Goal: Task Accomplishment & Management: Complete application form

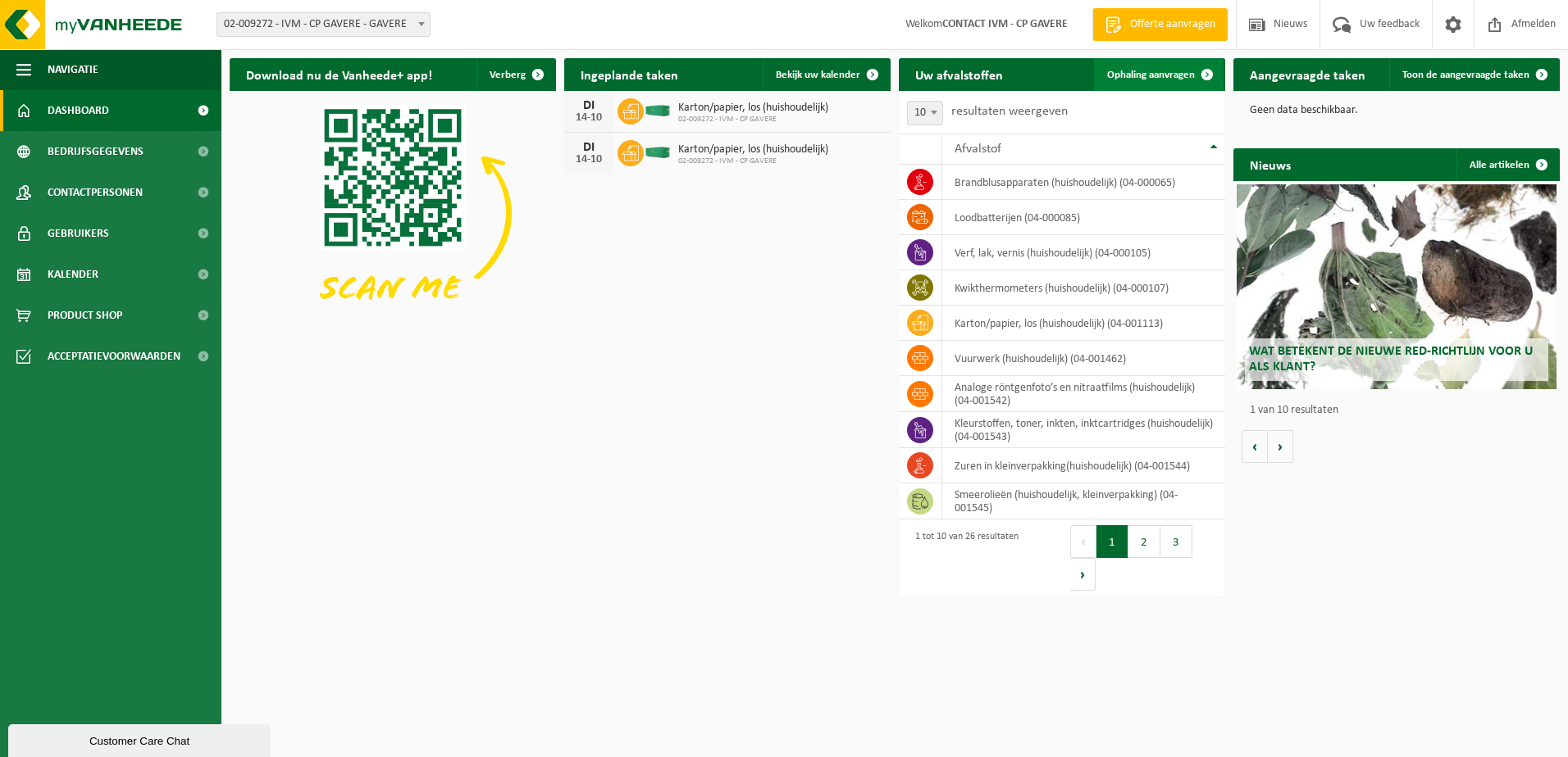
click at [1162, 77] on span "Ophaling aanvragen" at bounding box center [1150, 75] width 87 height 11
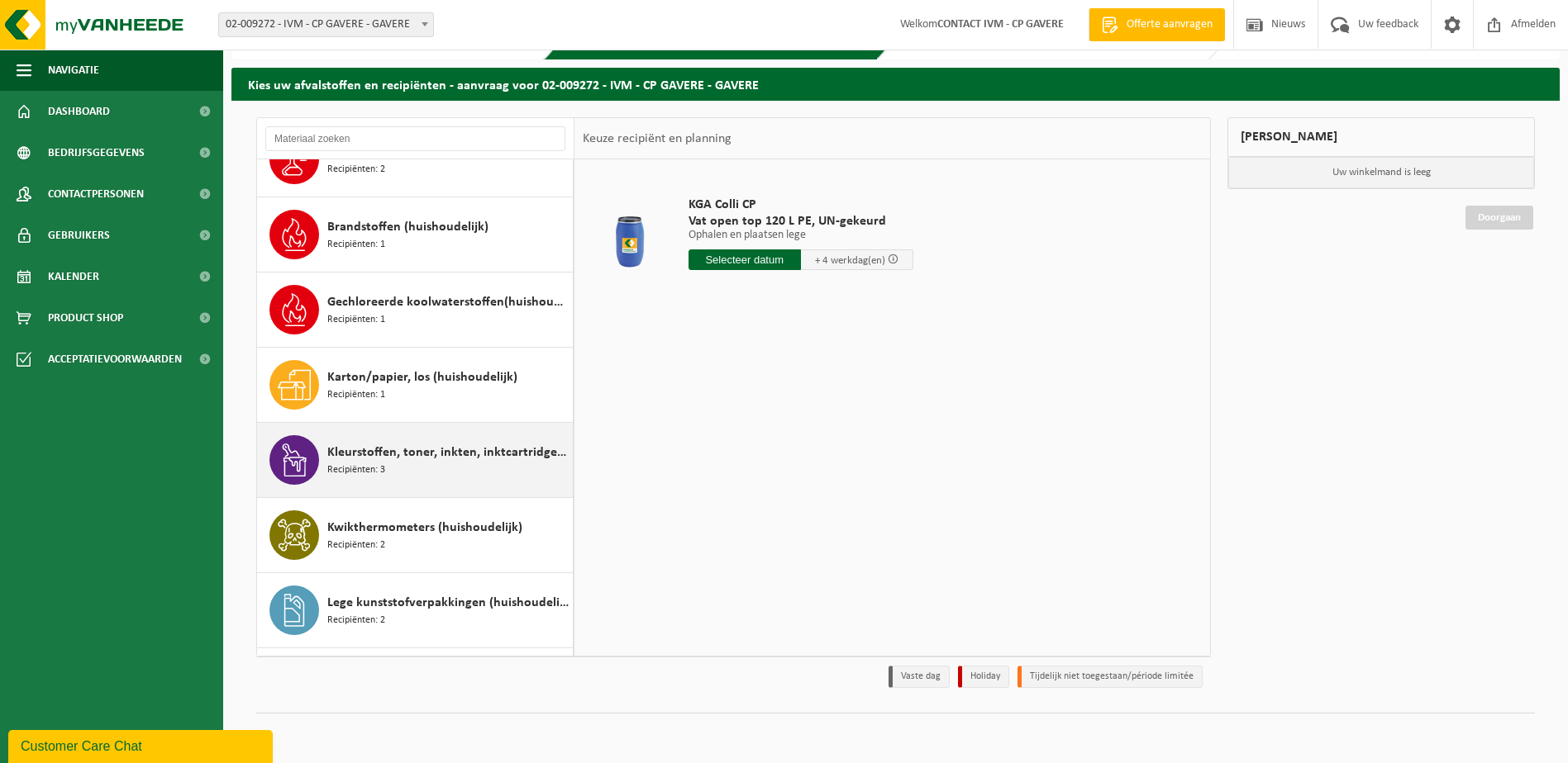
scroll to position [496, 0]
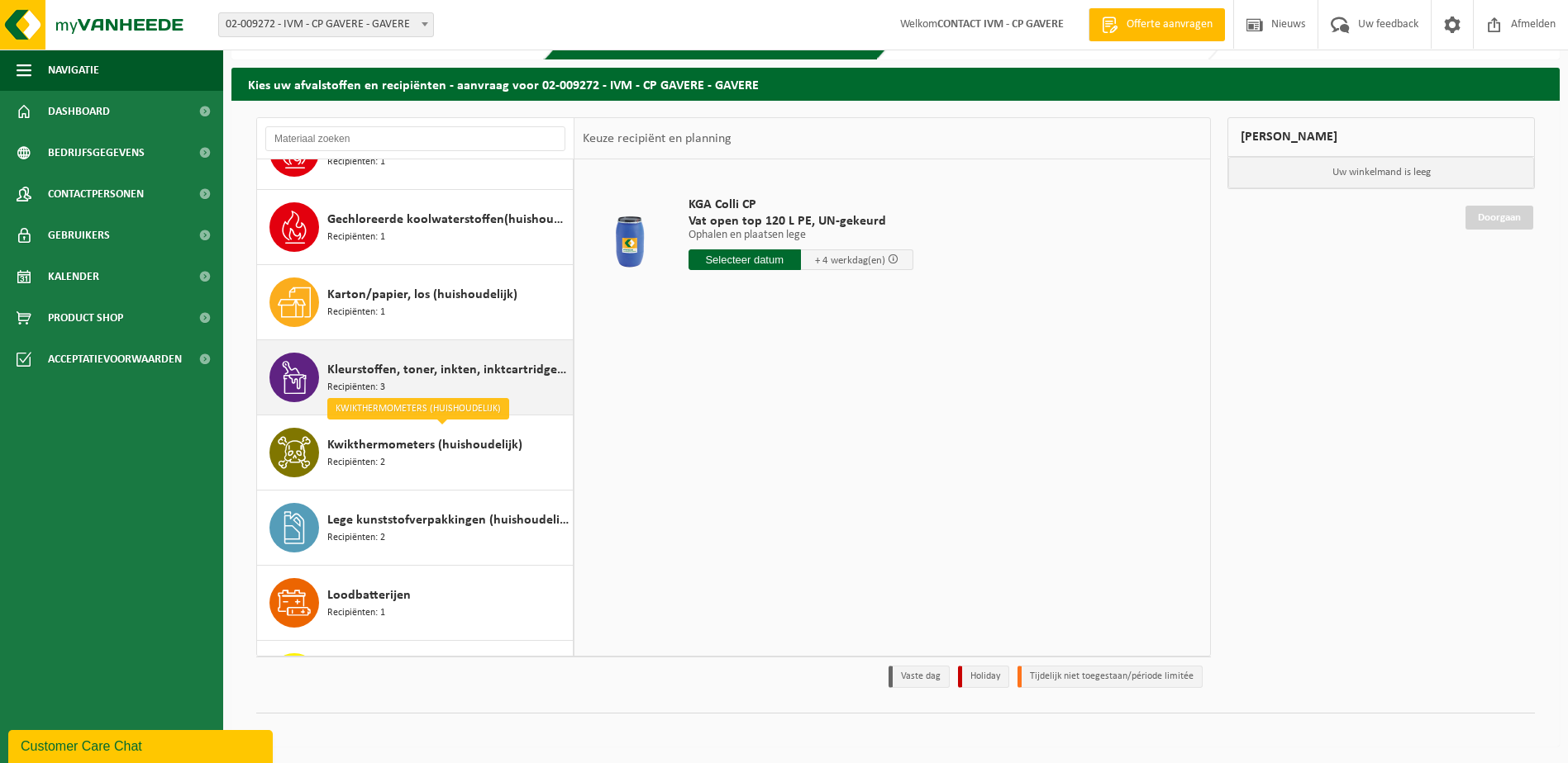
click at [305, 384] on icon at bounding box center [294, 377] width 24 height 33
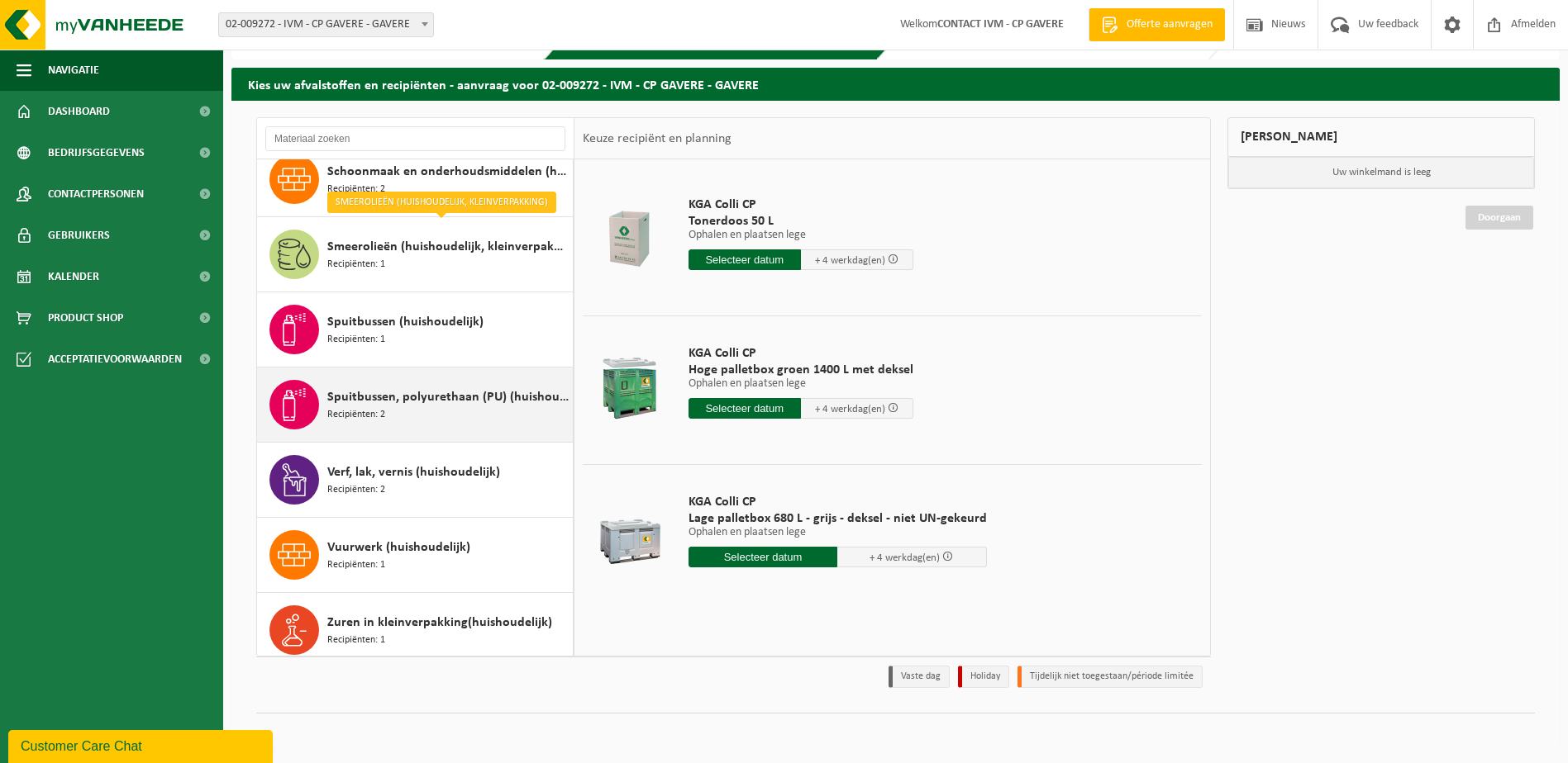
scroll to position [1458, 0]
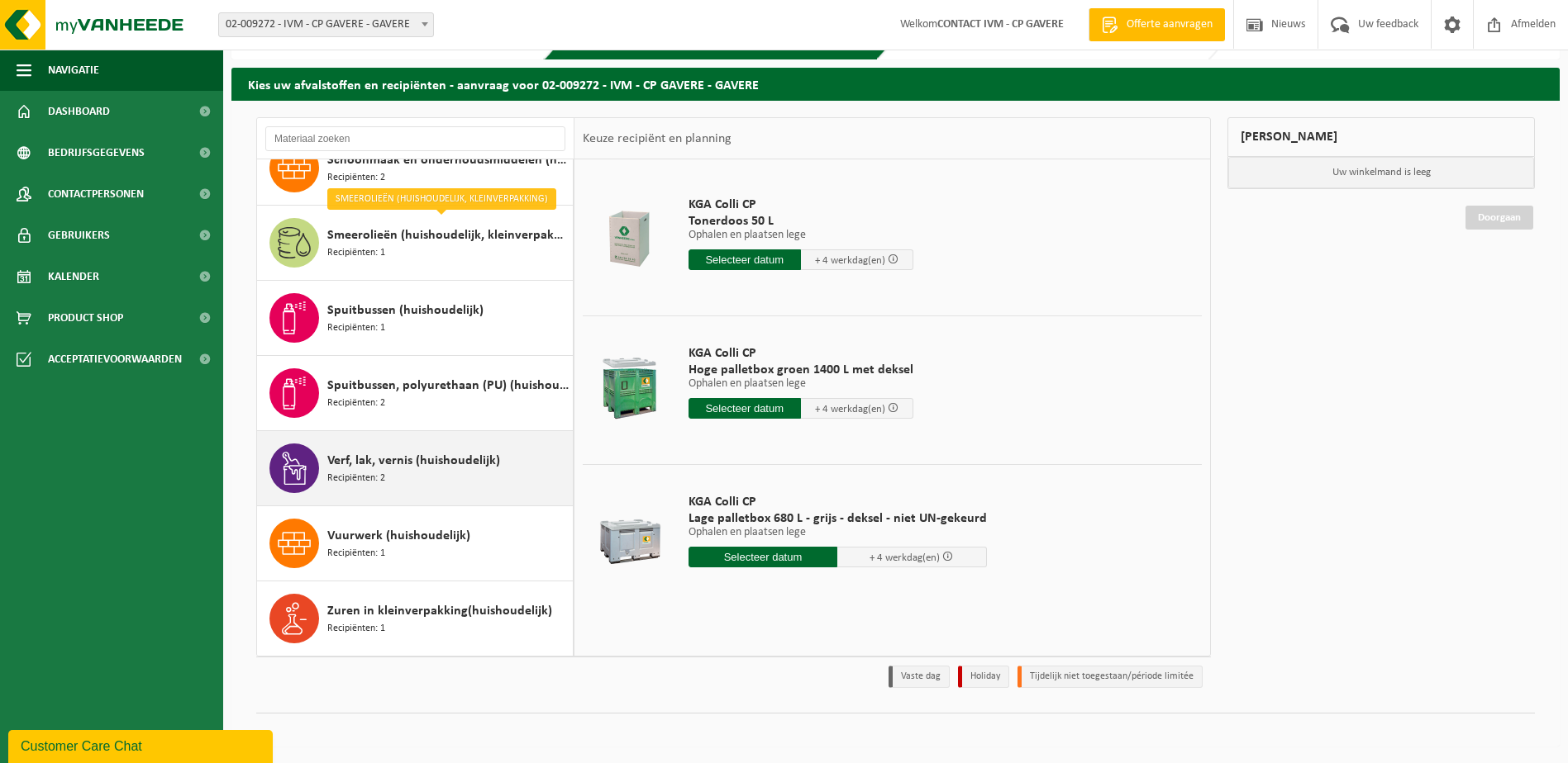
click at [330, 461] on span "Verf, lak, vernis (huishoudelijk)" at bounding box center [413, 460] width 173 height 20
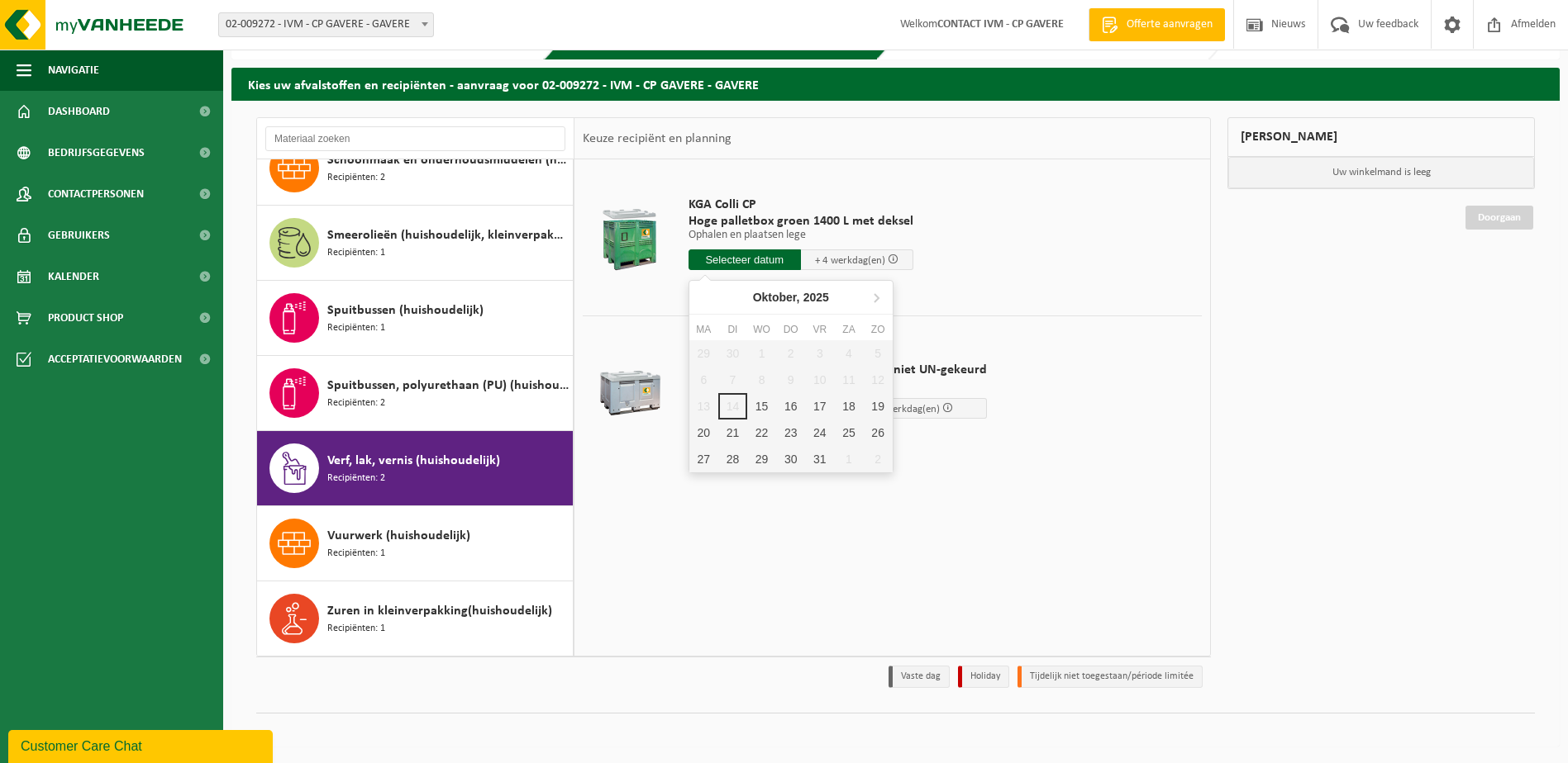
click at [713, 257] on input "text" at bounding box center [745, 260] width 112 height 21
click at [760, 415] on div "15" at bounding box center [762, 406] width 29 height 27
type input "Van 2025-10-15"
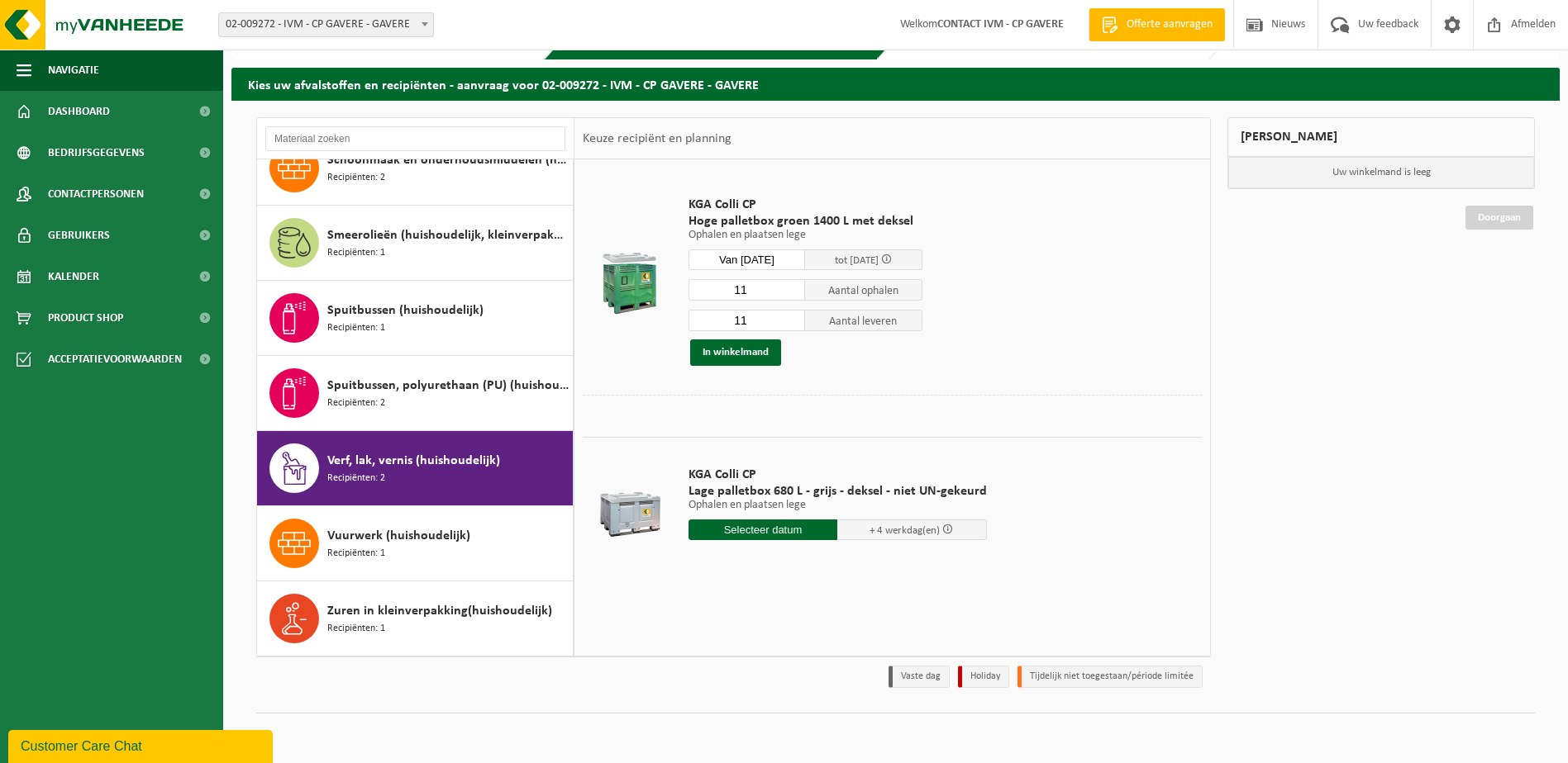
click at [759, 293] on input "11" at bounding box center [747, 289] width 117 height 21
type input "1"
type input "5"
click at [772, 318] on input "11" at bounding box center [747, 320] width 117 height 21
type input "1"
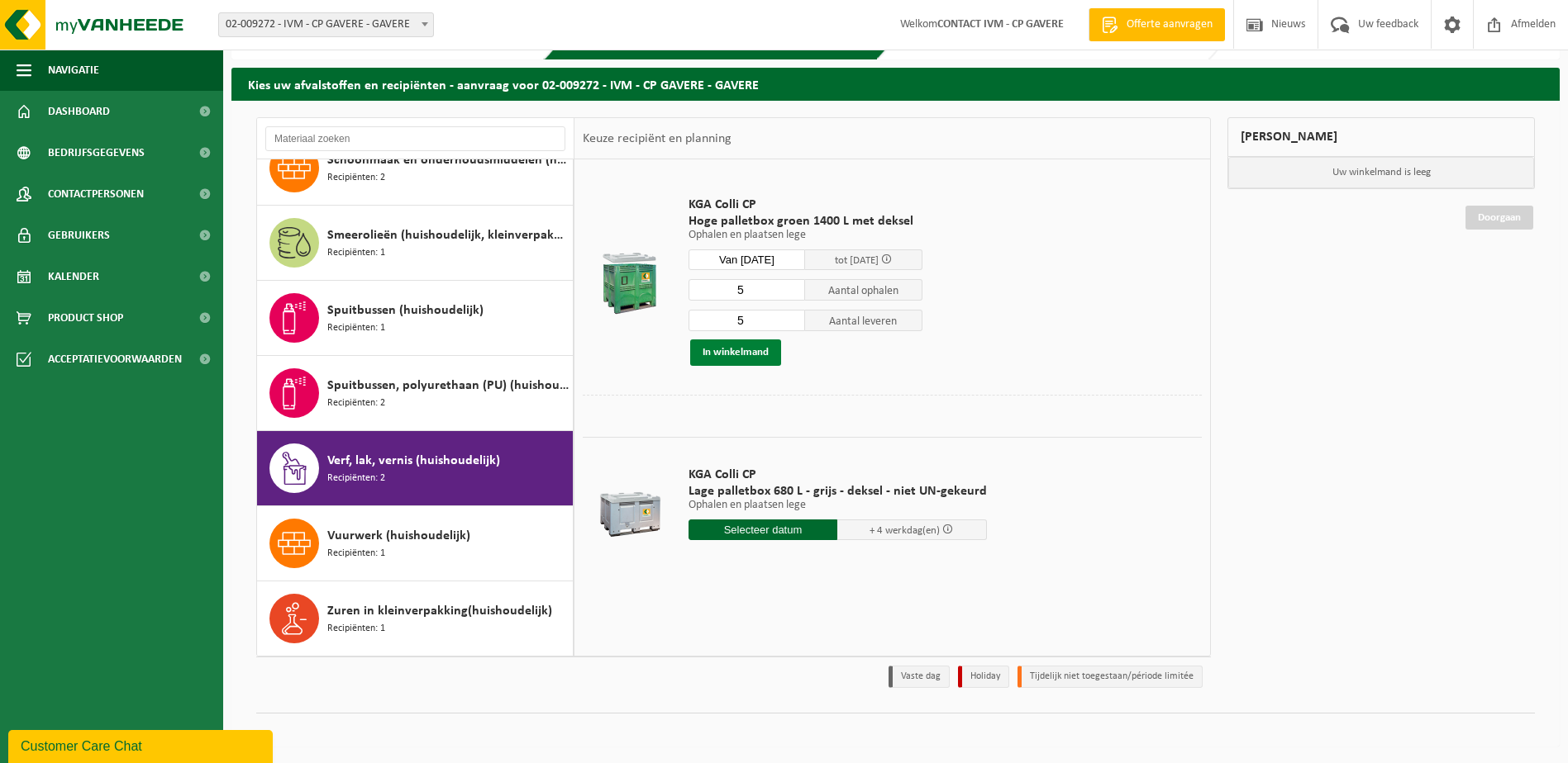
type input "5"
click at [725, 355] on button "In winkelmand" at bounding box center [735, 352] width 91 height 27
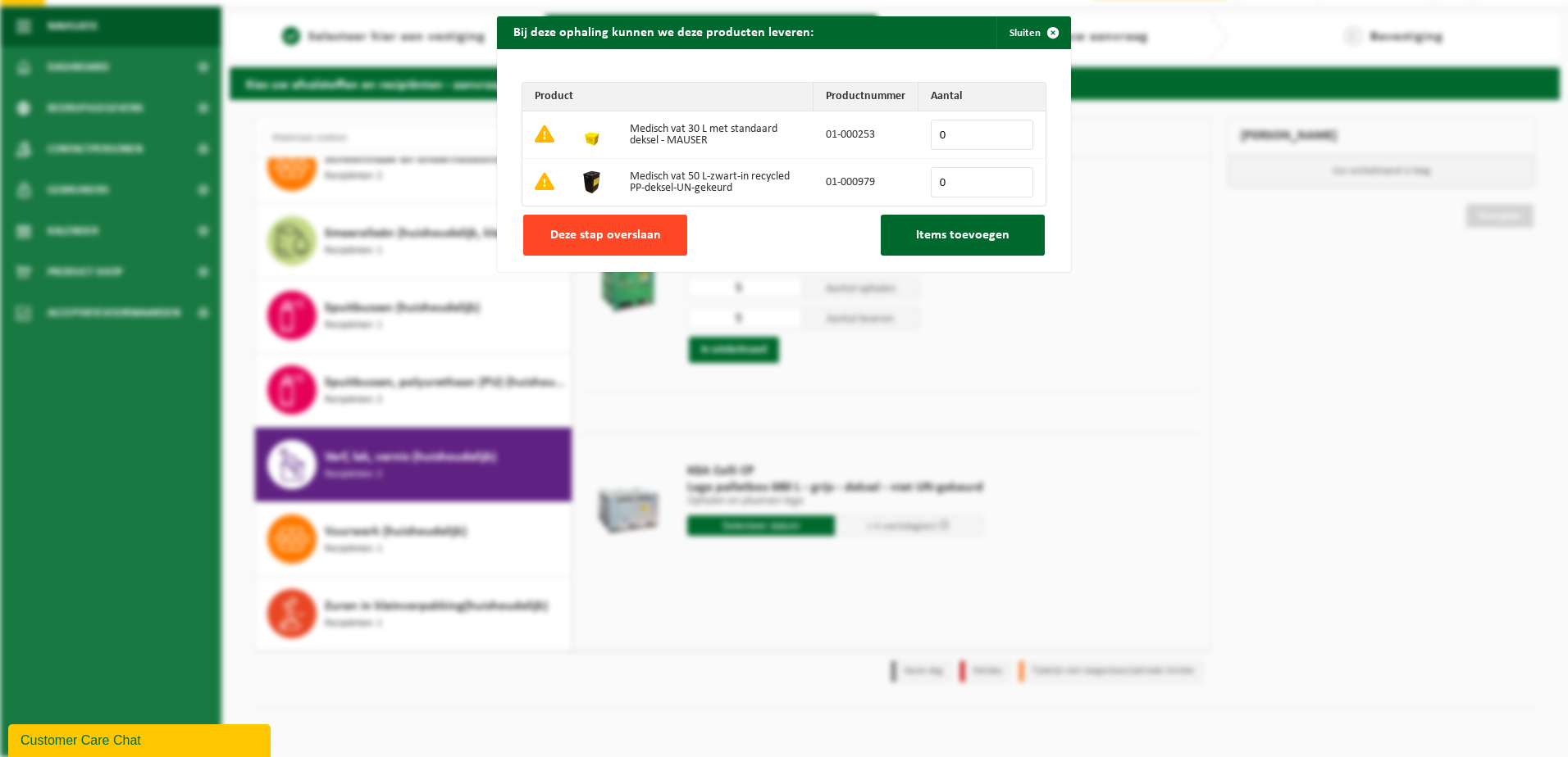
click at [606, 228] on span "Deze stap overslaan" at bounding box center [605, 234] width 110 height 13
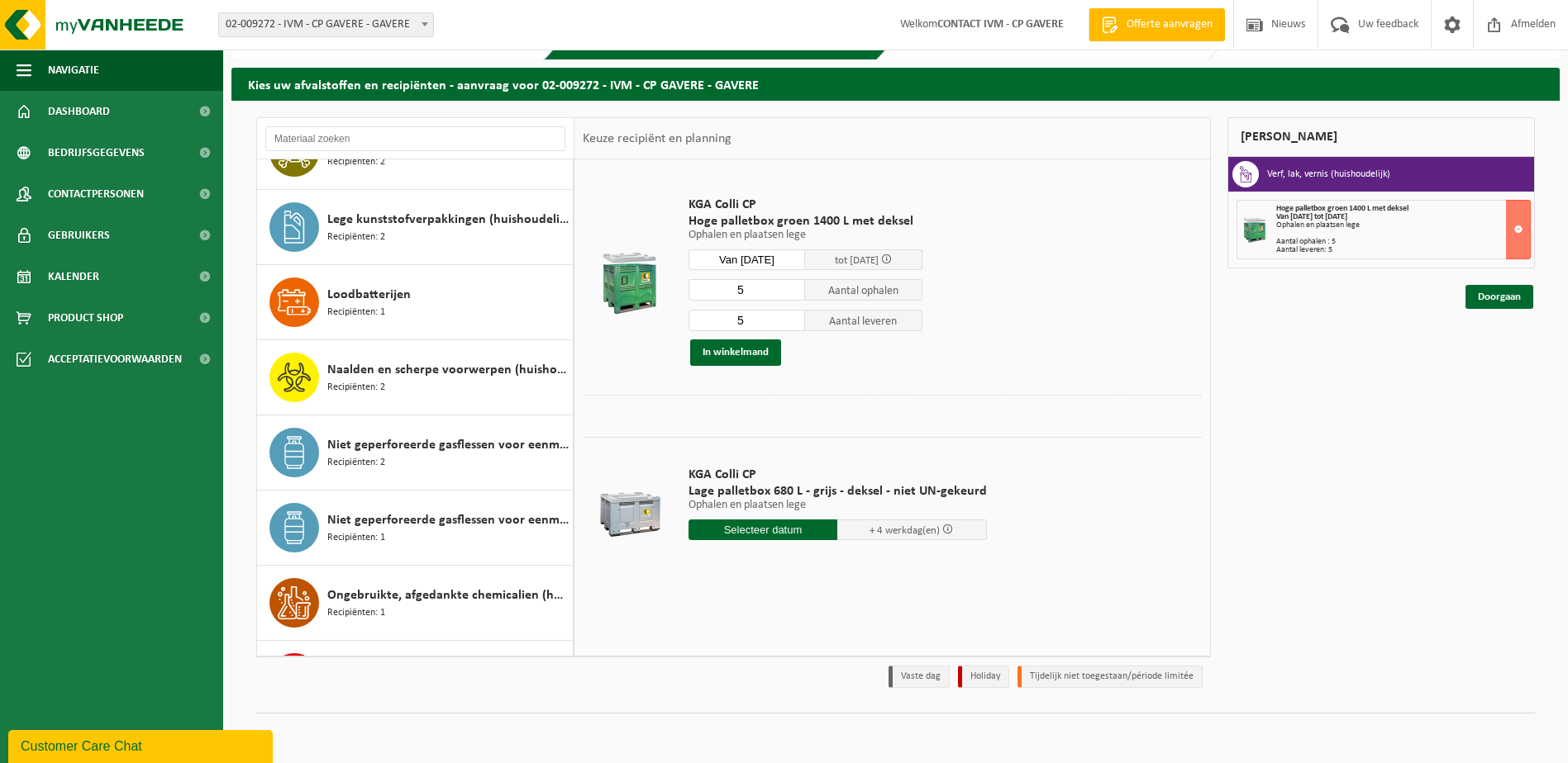
scroll to position [714, 0]
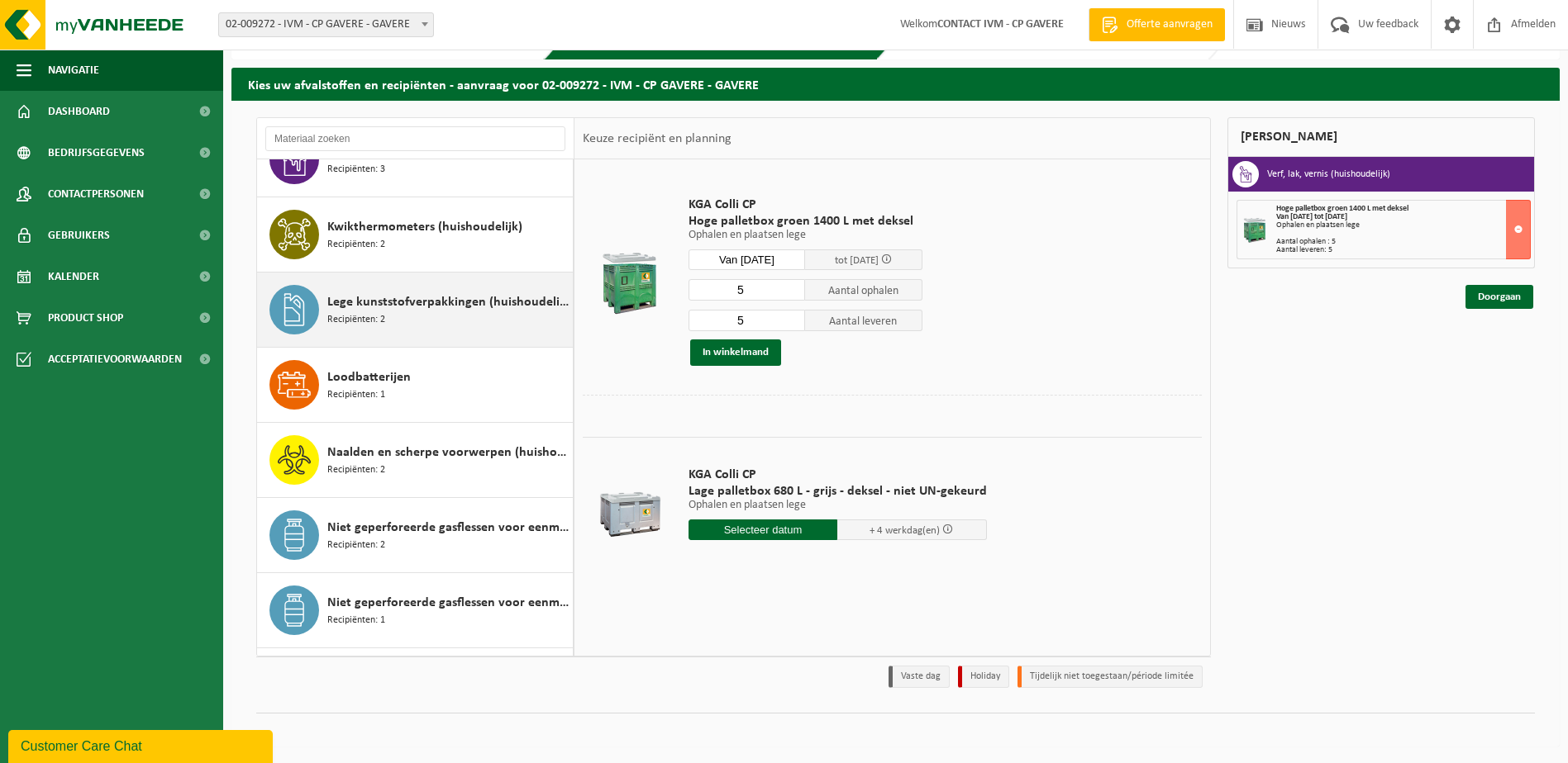
click at [359, 307] on span "Lege kunststofverpakkingen (huishoudelijk)" at bounding box center [448, 302] width 241 height 20
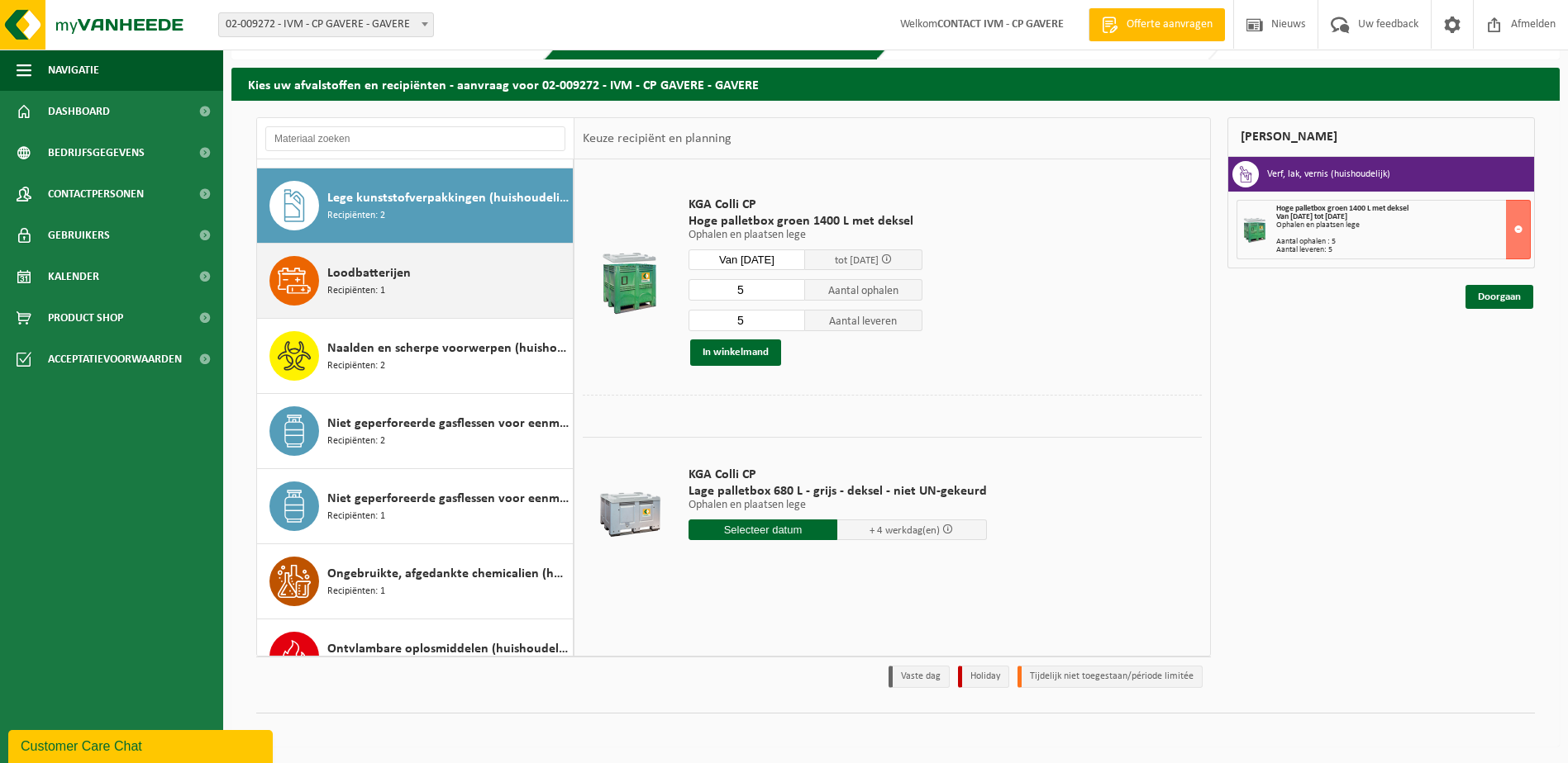
scroll to position [827, 0]
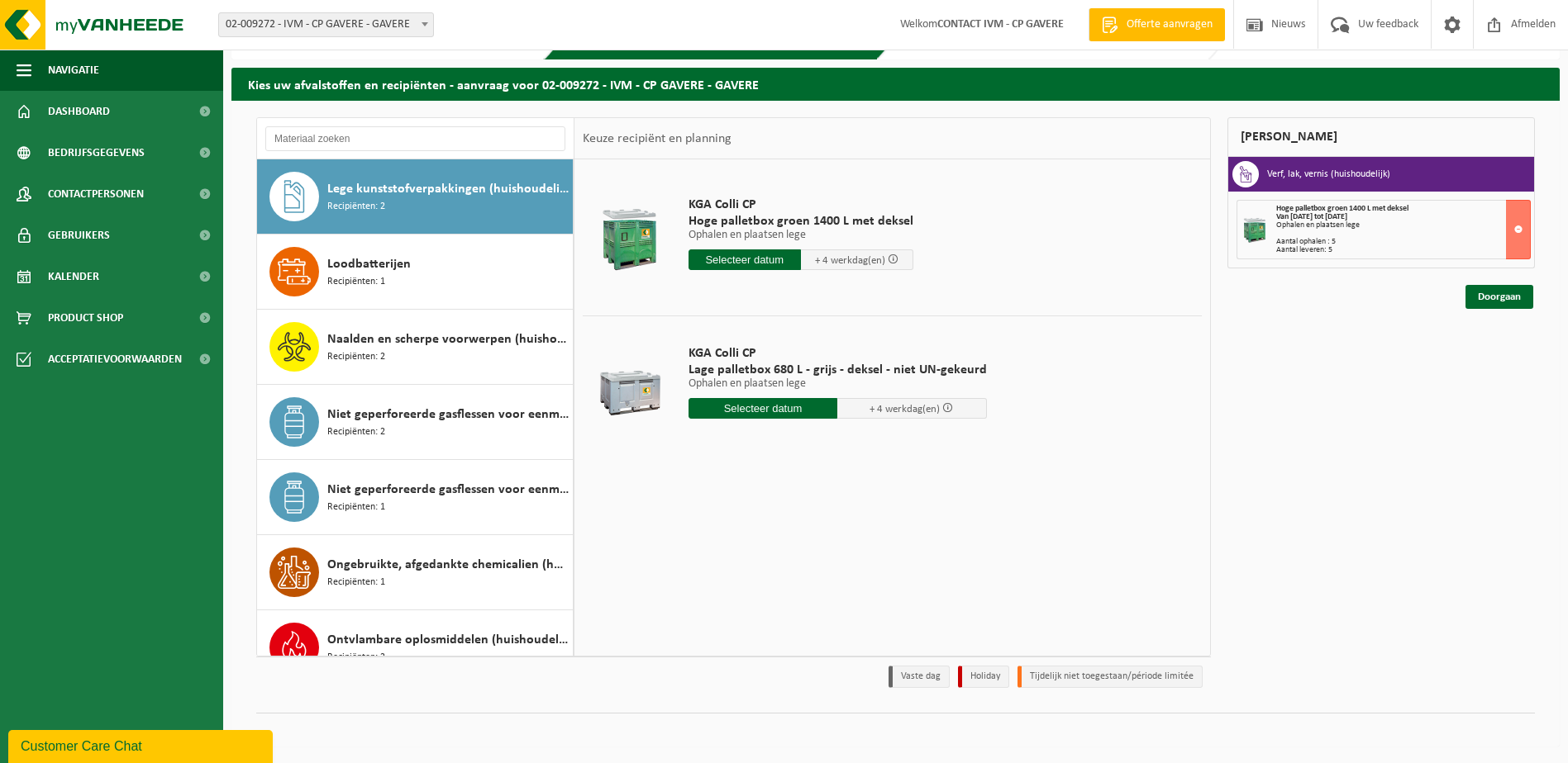
click at [730, 257] on input "text" at bounding box center [745, 260] width 112 height 21
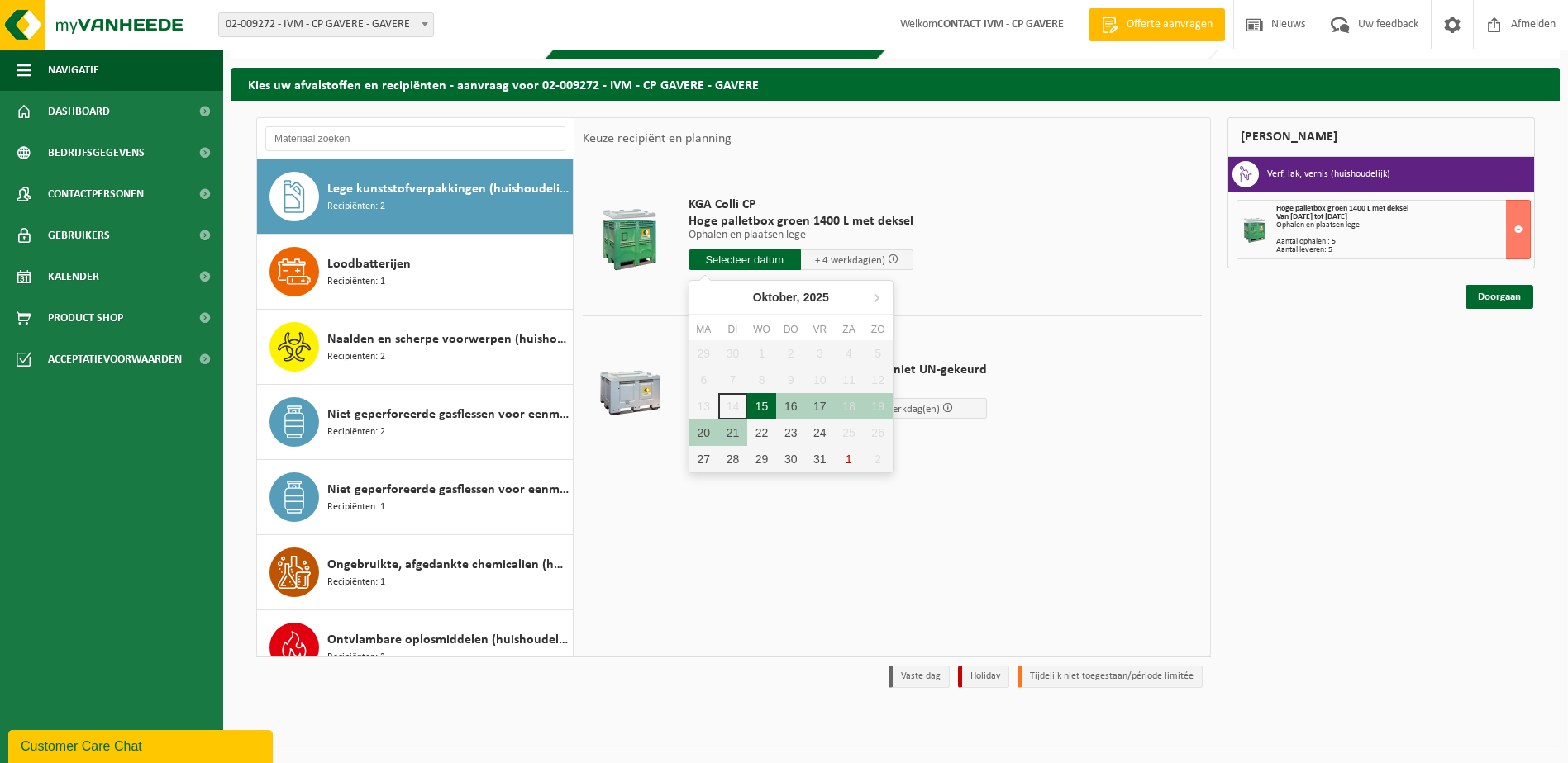
click at [770, 411] on div "15" at bounding box center [762, 406] width 29 height 27
type input "Van 2025-10-15"
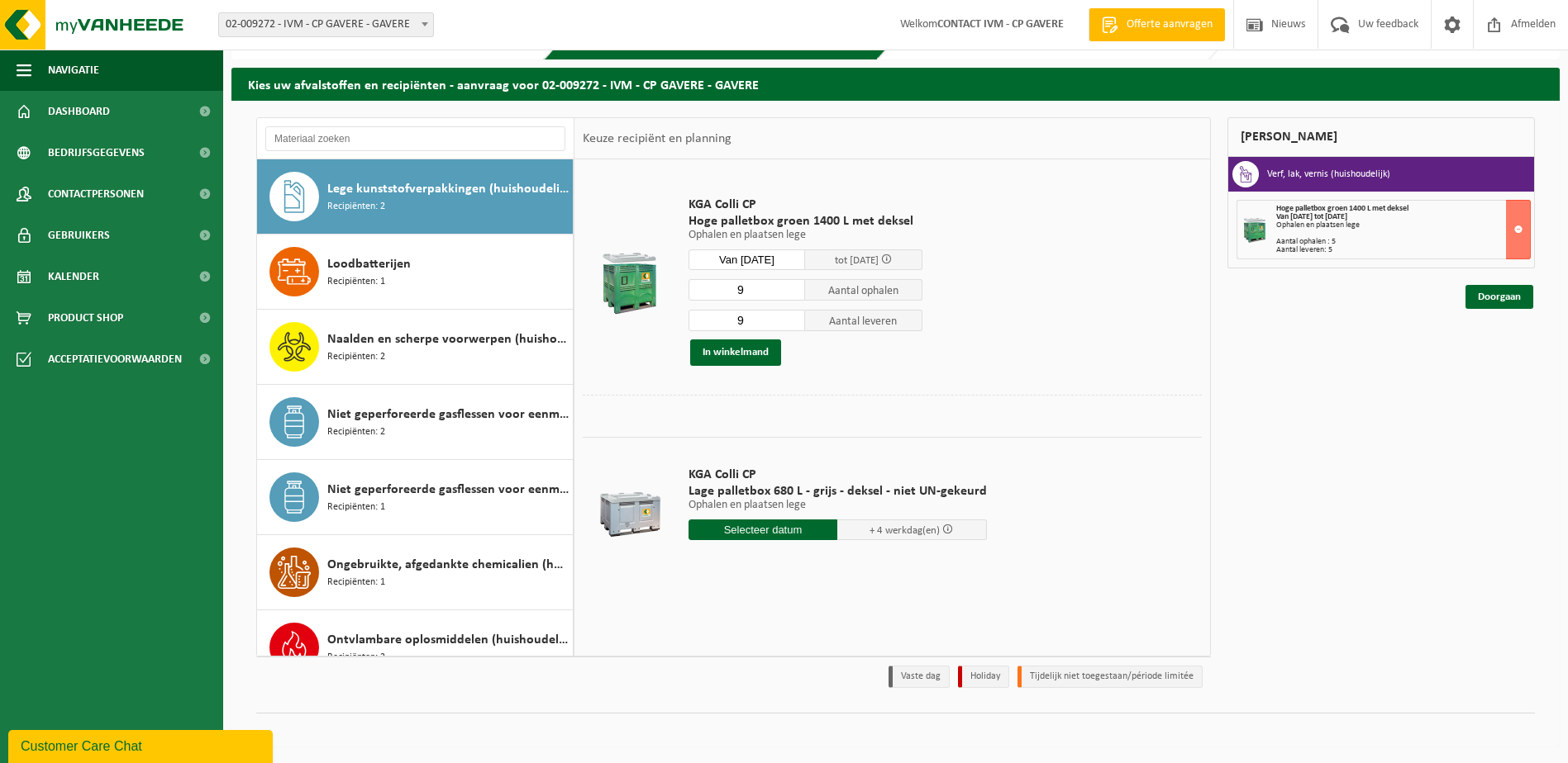
click at [765, 293] on input "9" at bounding box center [747, 289] width 117 height 21
type input "5"
click at [751, 327] on input "9" at bounding box center [747, 320] width 117 height 21
type input "5"
click at [724, 345] on button "In winkelmand" at bounding box center [735, 352] width 91 height 27
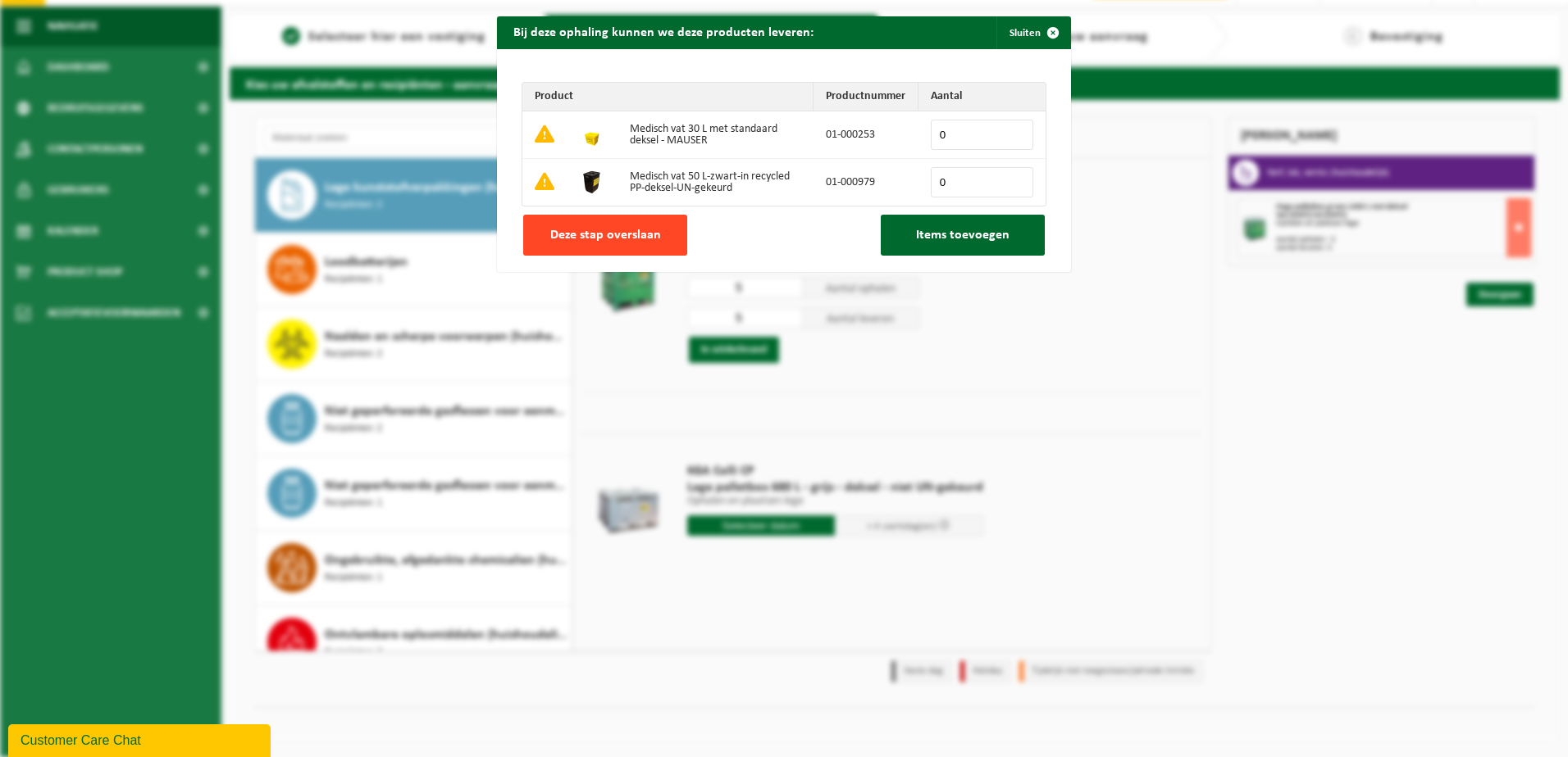
click at [652, 237] on span "Deze stap overslaan" at bounding box center [605, 234] width 110 height 13
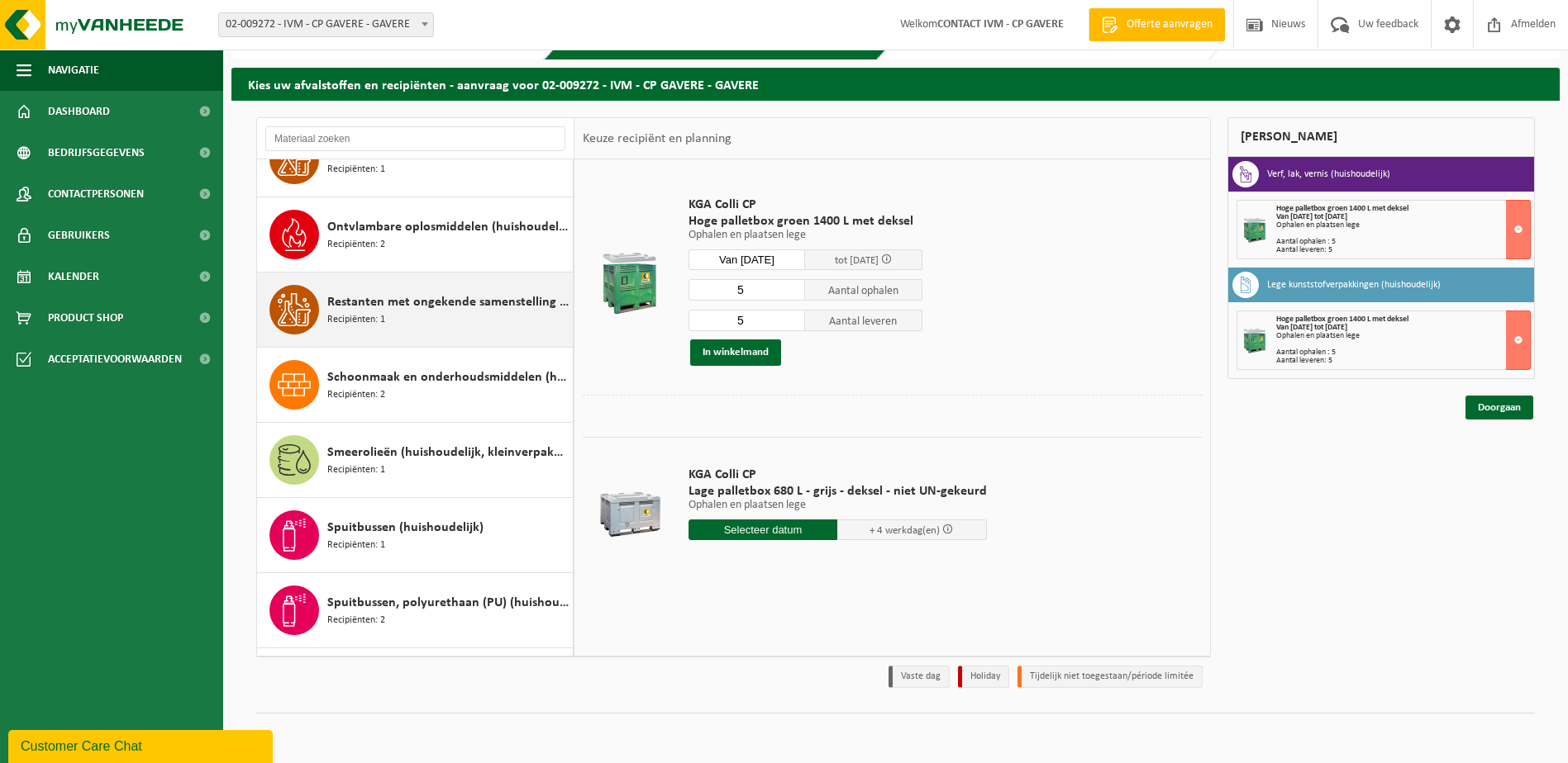
scroll to position [1322, 0]
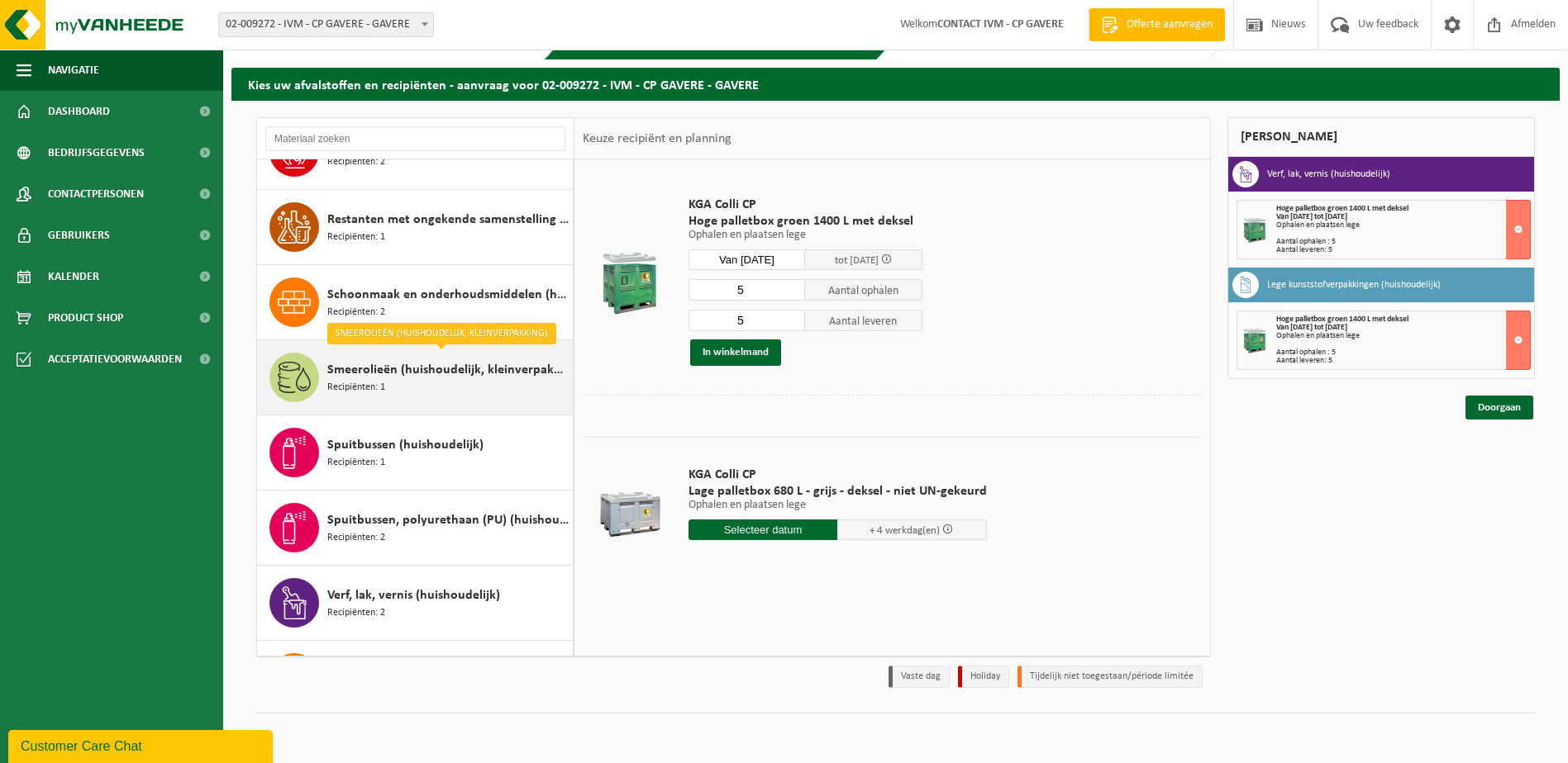
click at [315, 384] on span at bounding box center [294, 377] width 50 height 50
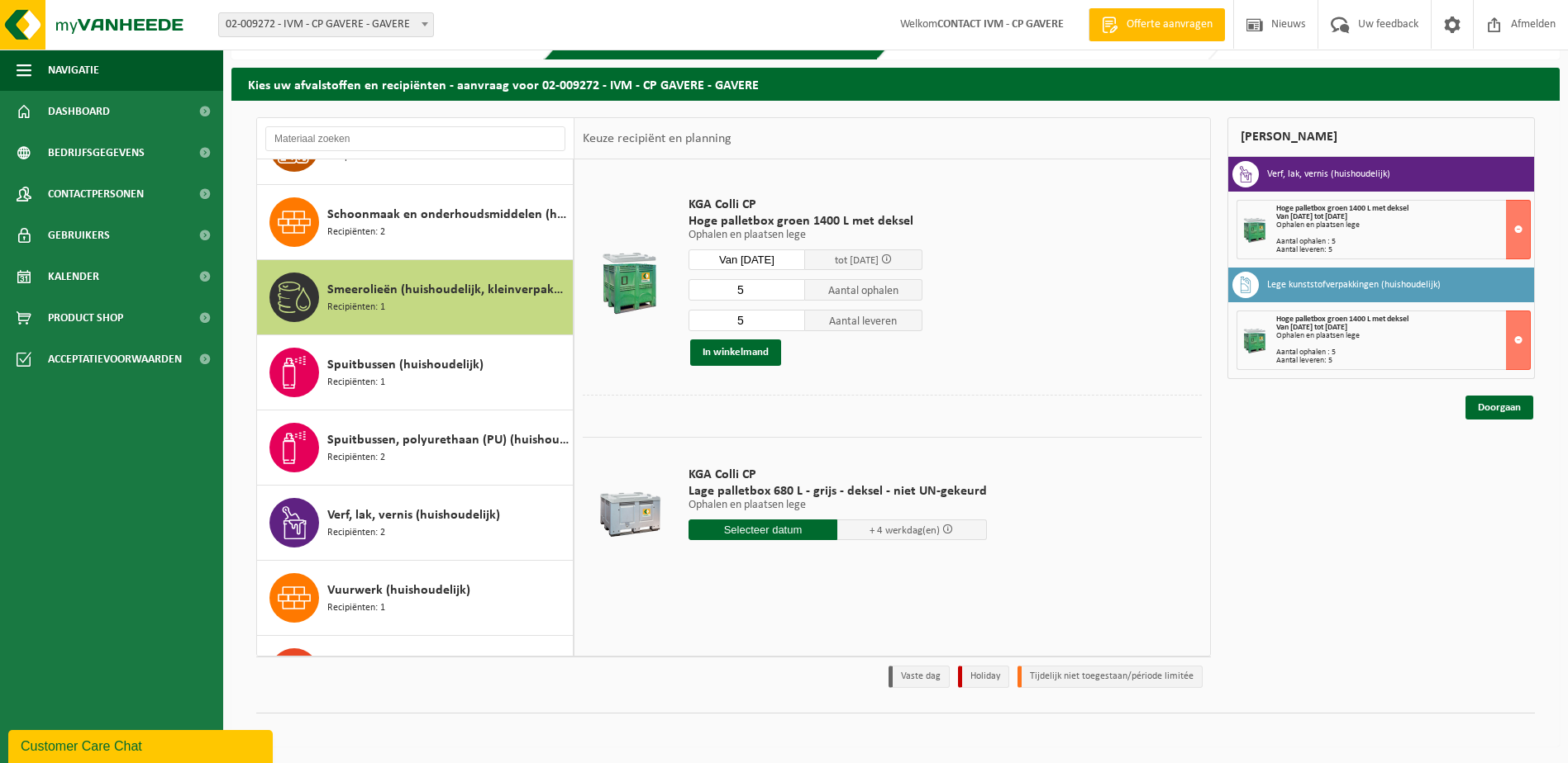
scroll to position [1458, 0]
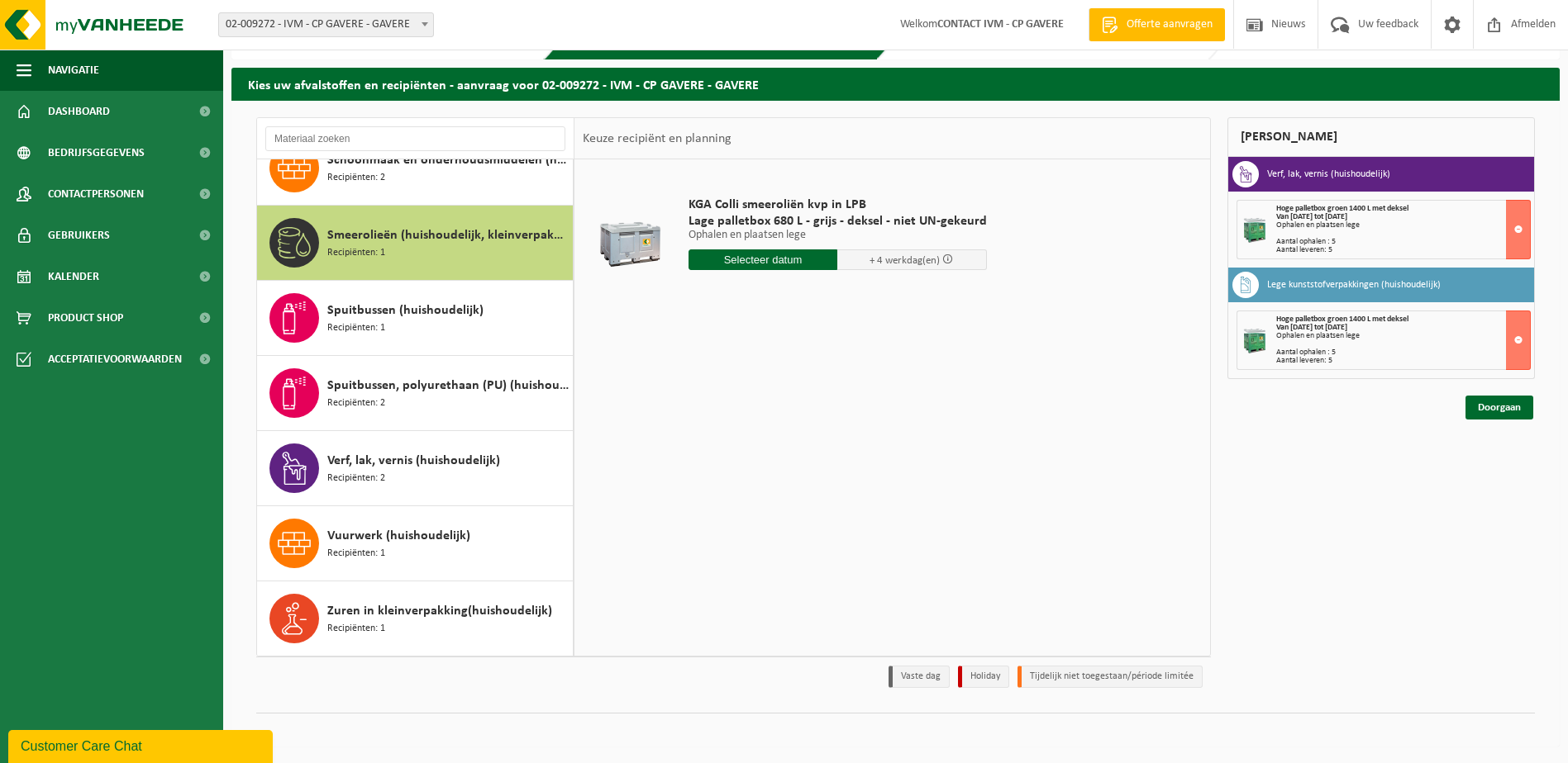
click at [674, 373] on div "KGA Colli smeeroliën kvp in LPB Lage palletbox 680 L - grijs - deksel - niet UN…" at bounding box center [892, 407] width 636 height 496
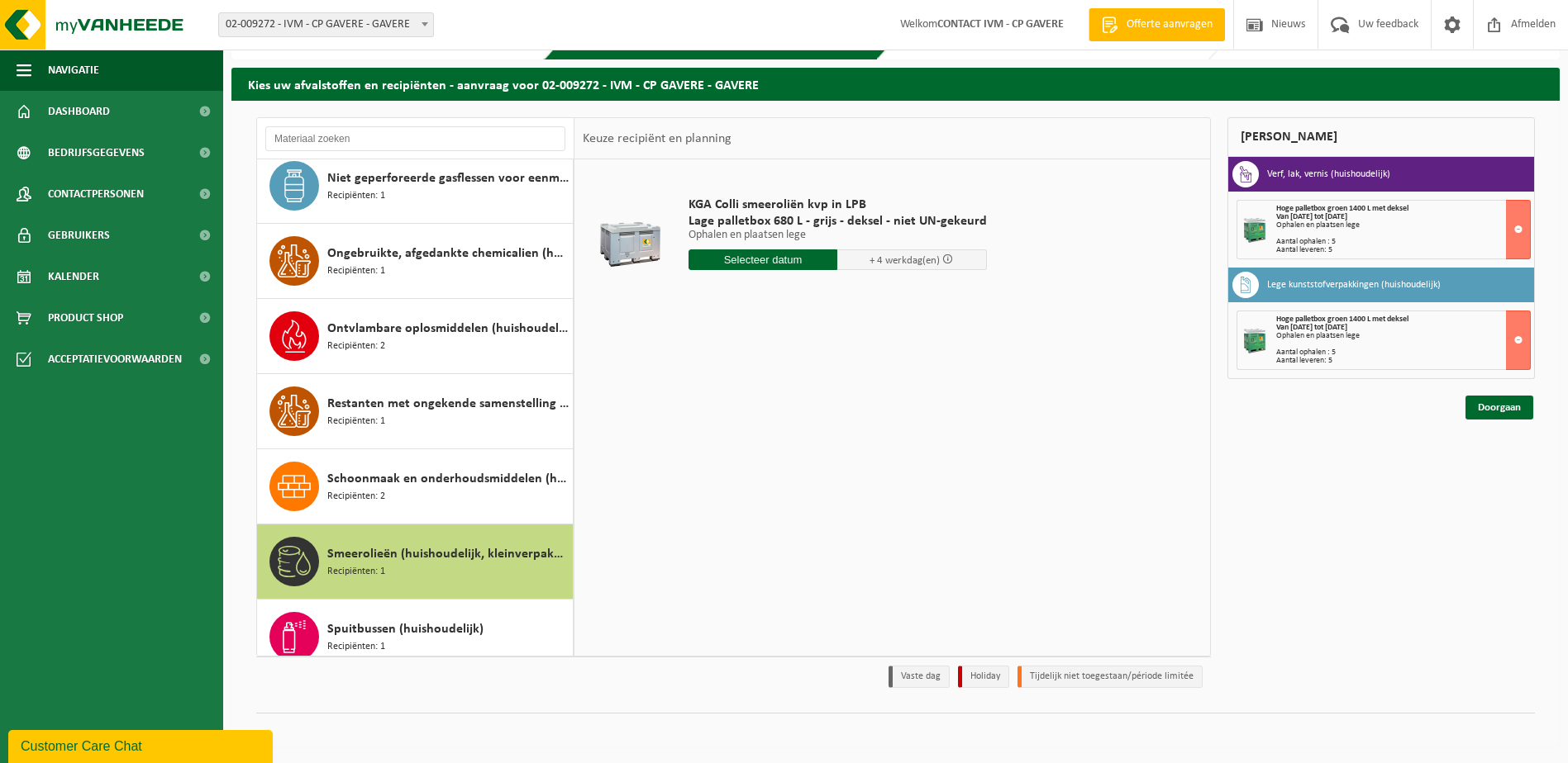
scroll to position [1146, 0]
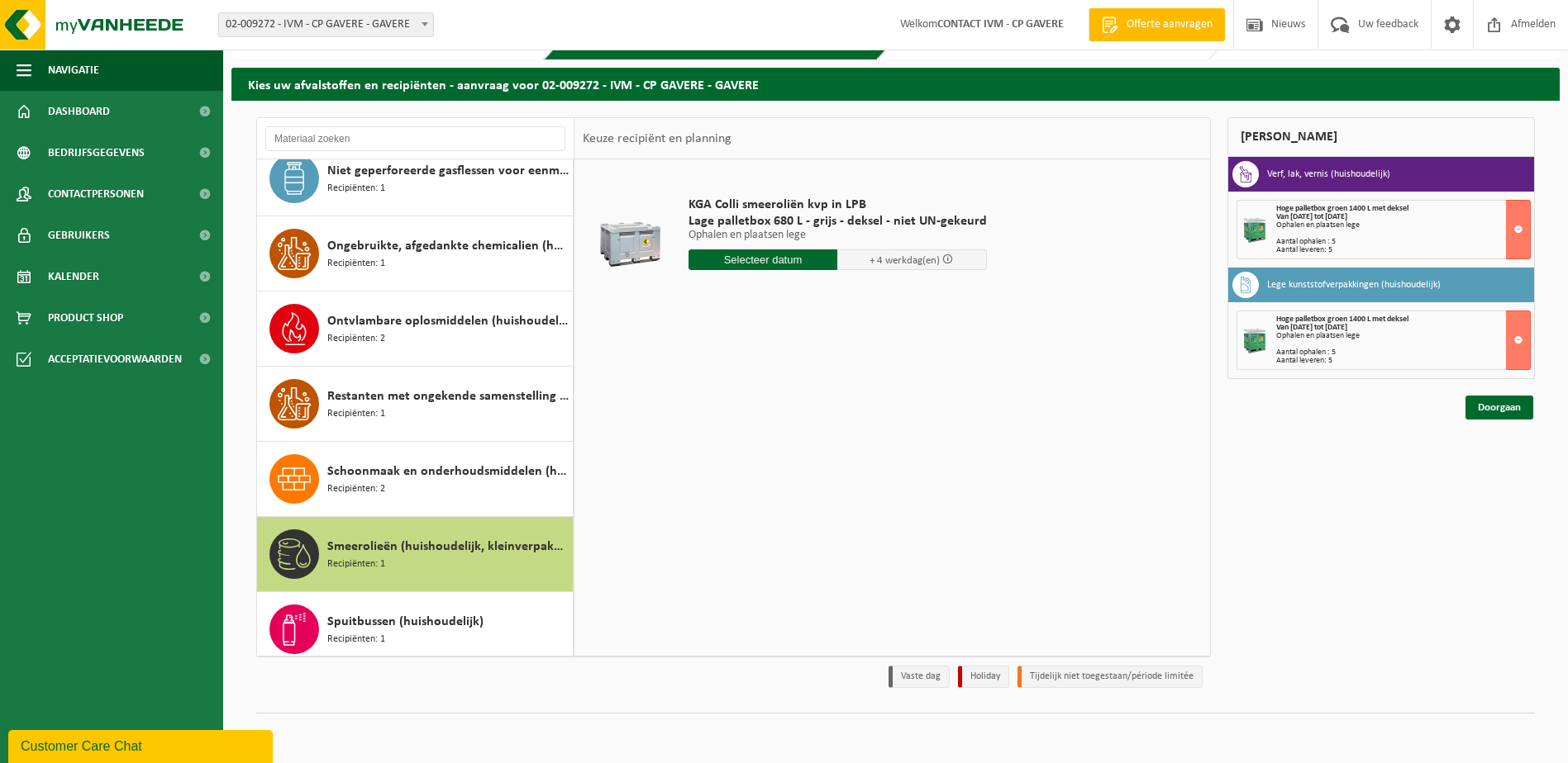
click at [767, 264] on input "text" at bounding box center [763, 260] width 150 height 21
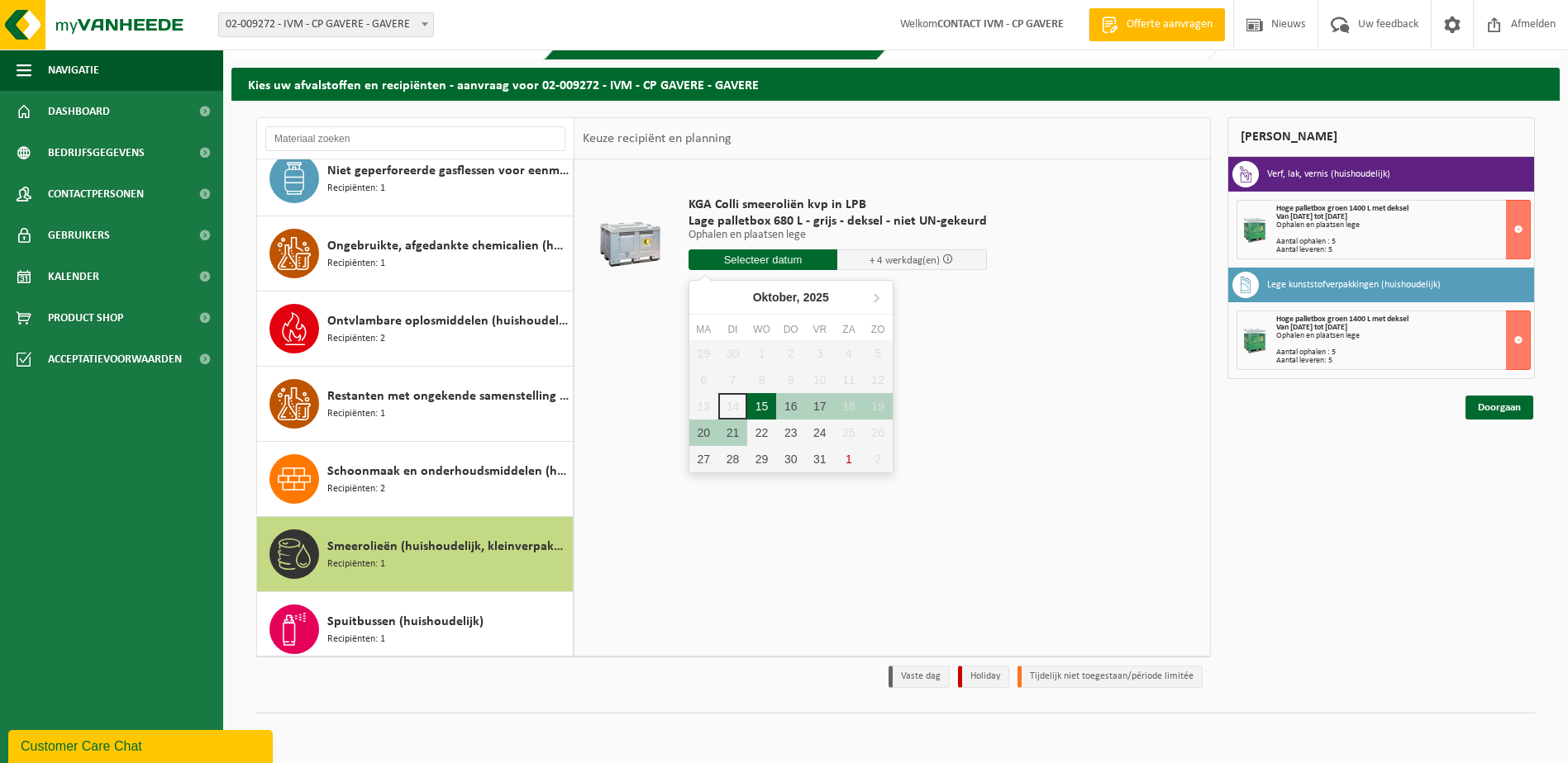
click at [756, 409] on div "15" at bounding box center [762, 406] width 29 height 27
type input "Van 2025-10-15"
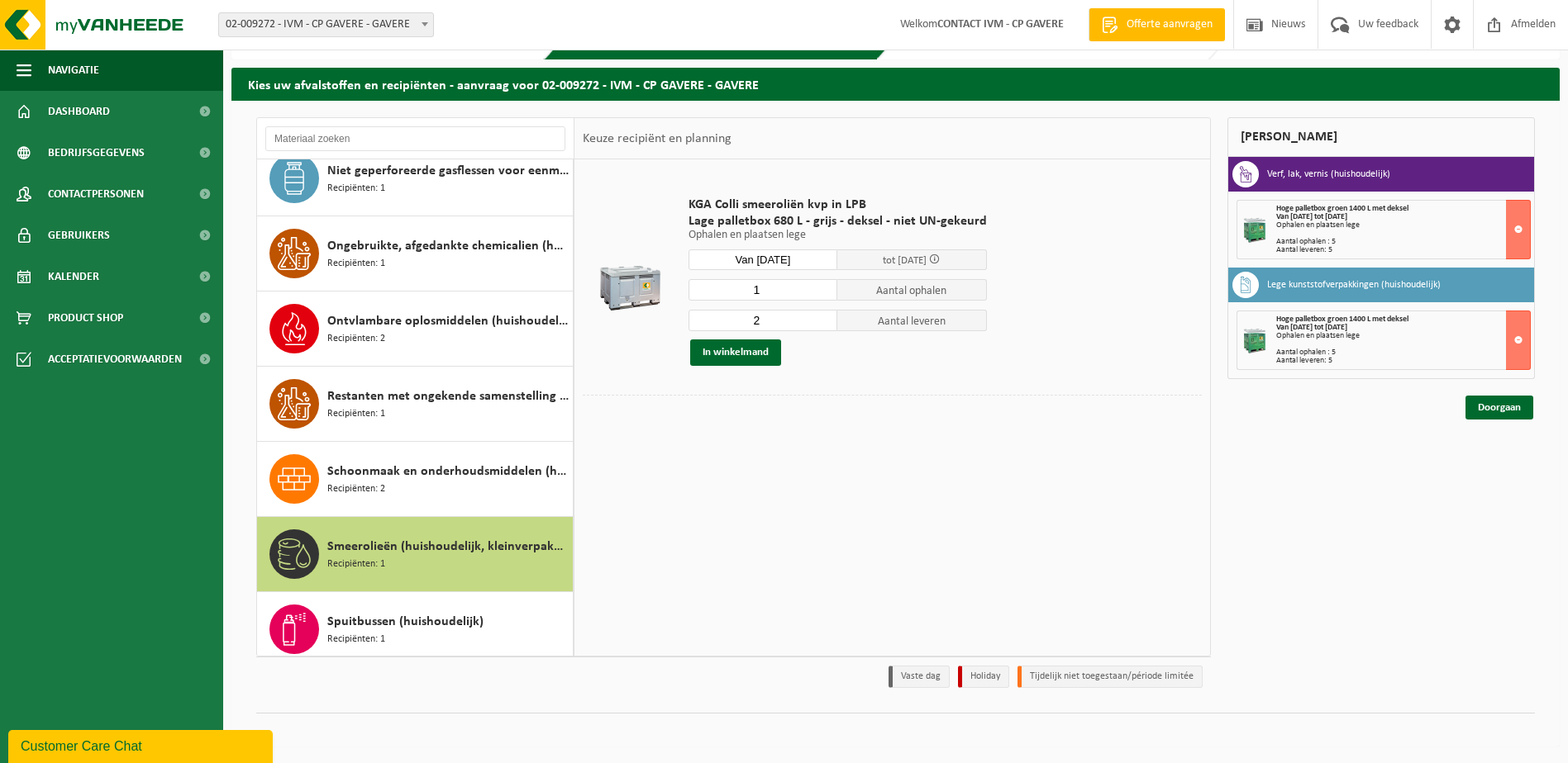
type input "1"
click at [821, 296] on input "1" at bounding box center [763, 289] width 150 height 21
type input "1"
click at [819, 325] on input "1" at bounding box center [763, 320] width 150 height 21
click at [727, 356] on button "In winkelmand" at bounding box center [735, 352] width 91 height 27
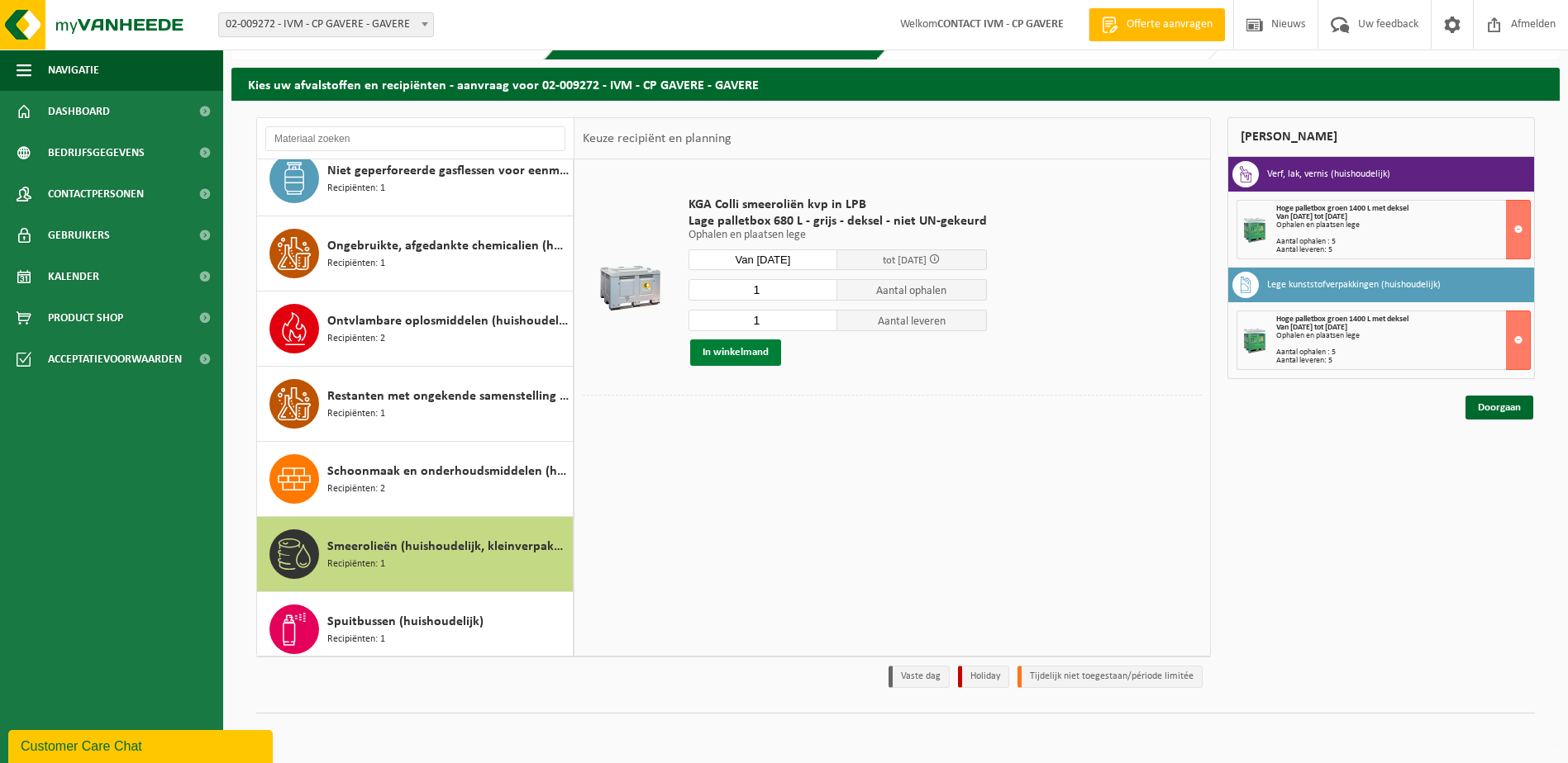
click at [754, 357] on button "In winkelmand" at bounding box center [735, 352] width 91 height 27
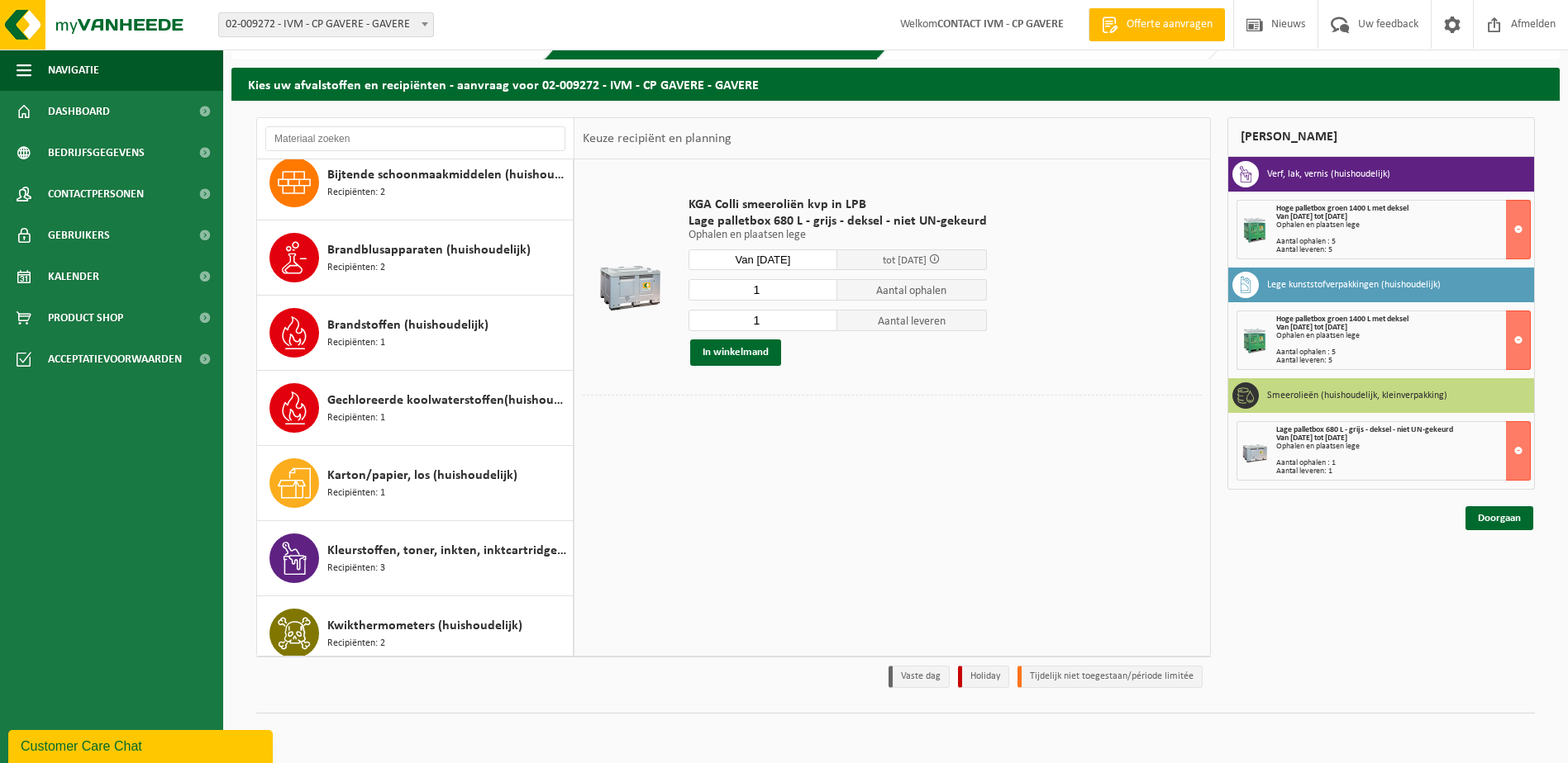
scroll to position [308, 0]
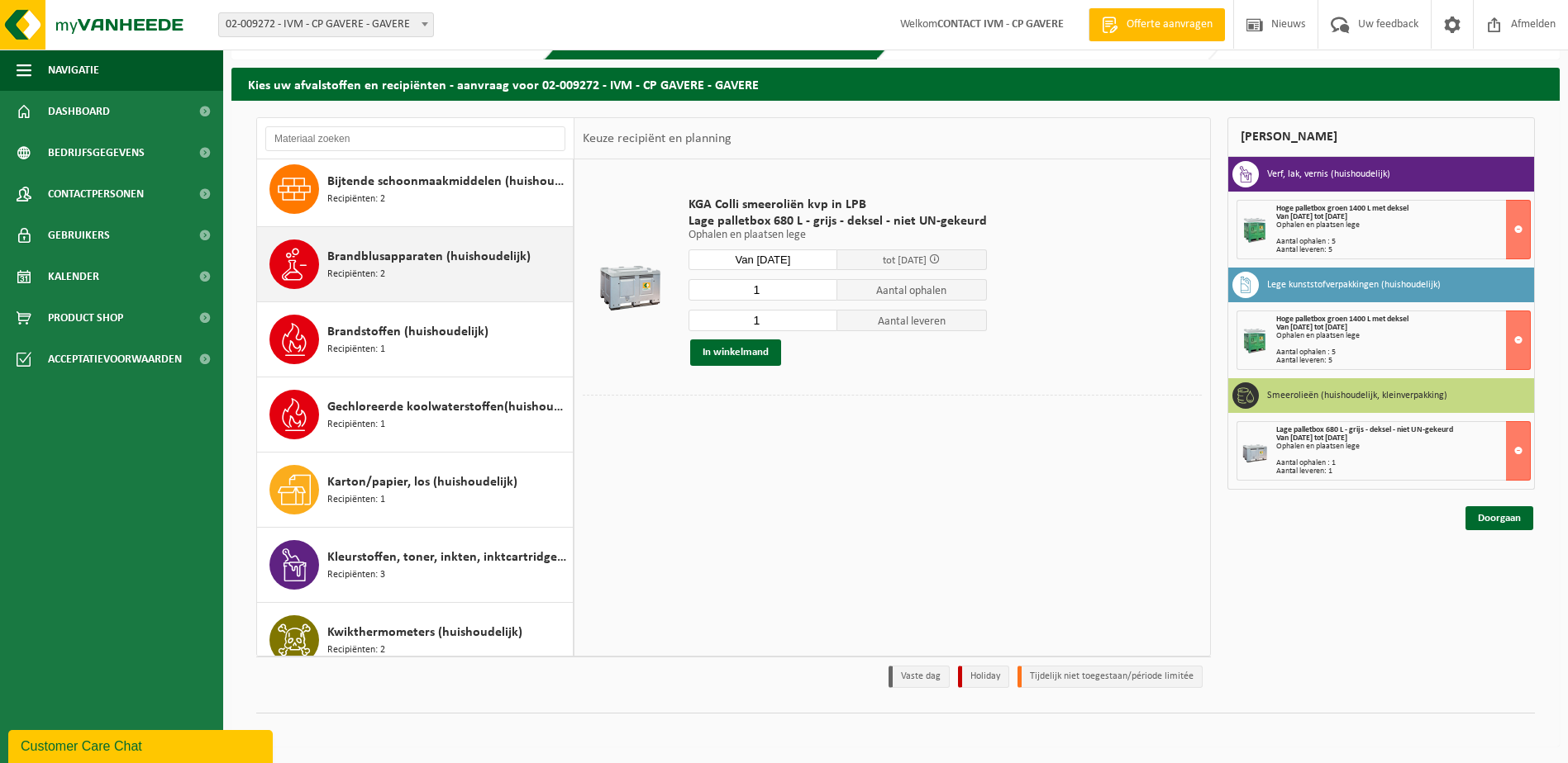
click at [395, 267] on div "Brandblusapparaten (huishoudelijk) Recipiënten: 2" at bounding box center [448, 264] width 241 height 50
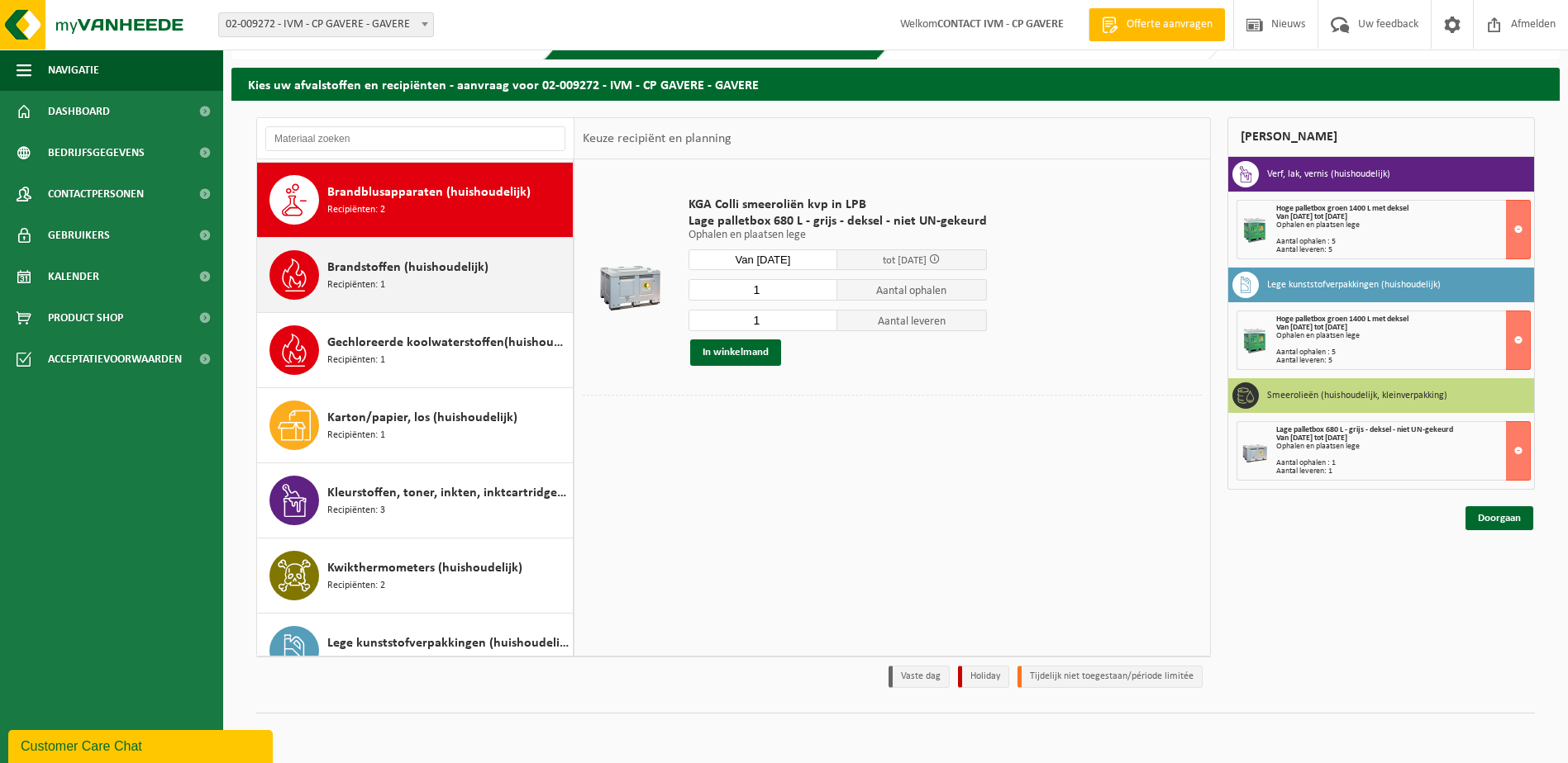
scroll to position [376, 0]
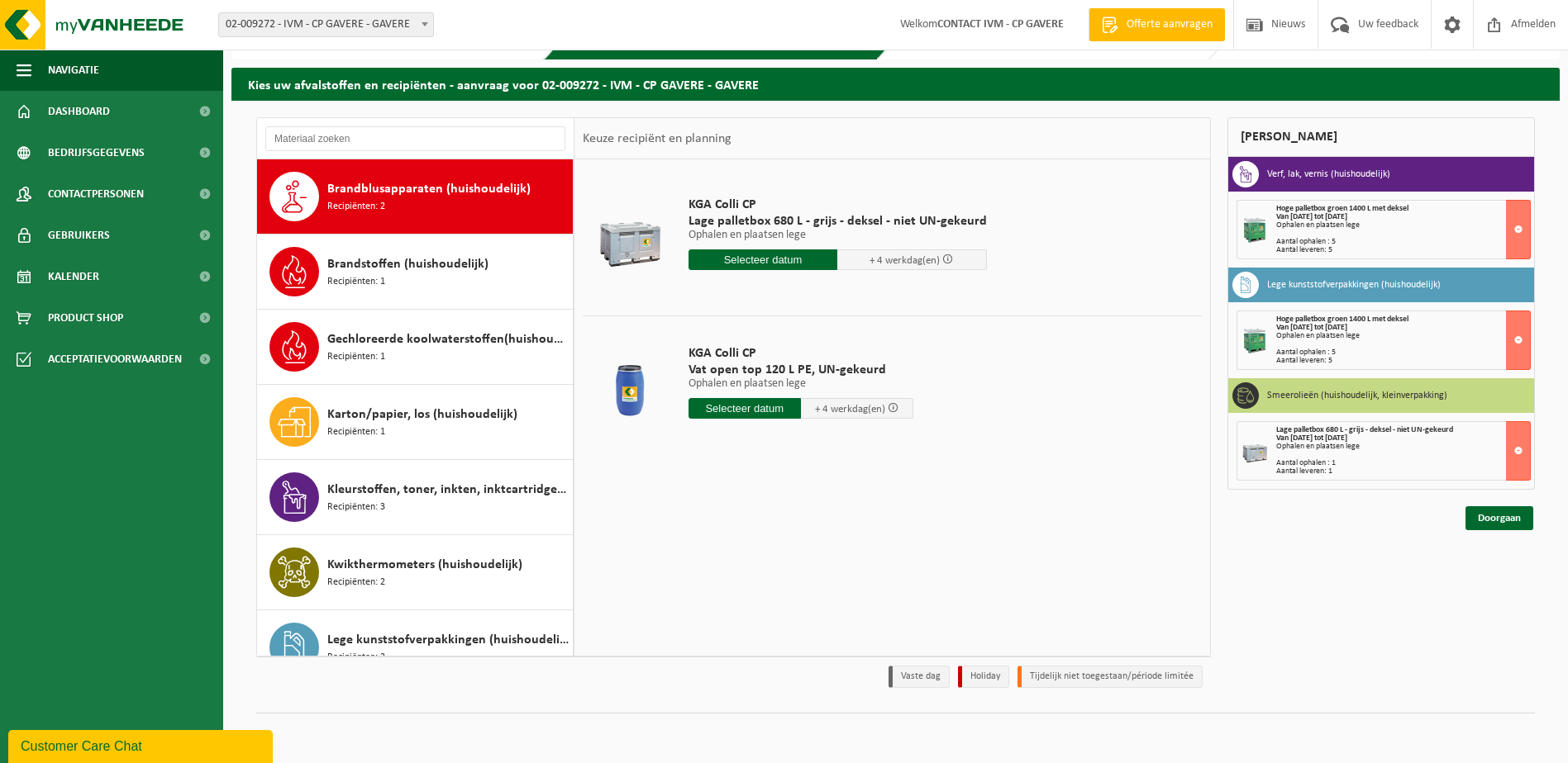
click at [765, 262] on input "text" at bounding box center [763, 260] width 150 height 21
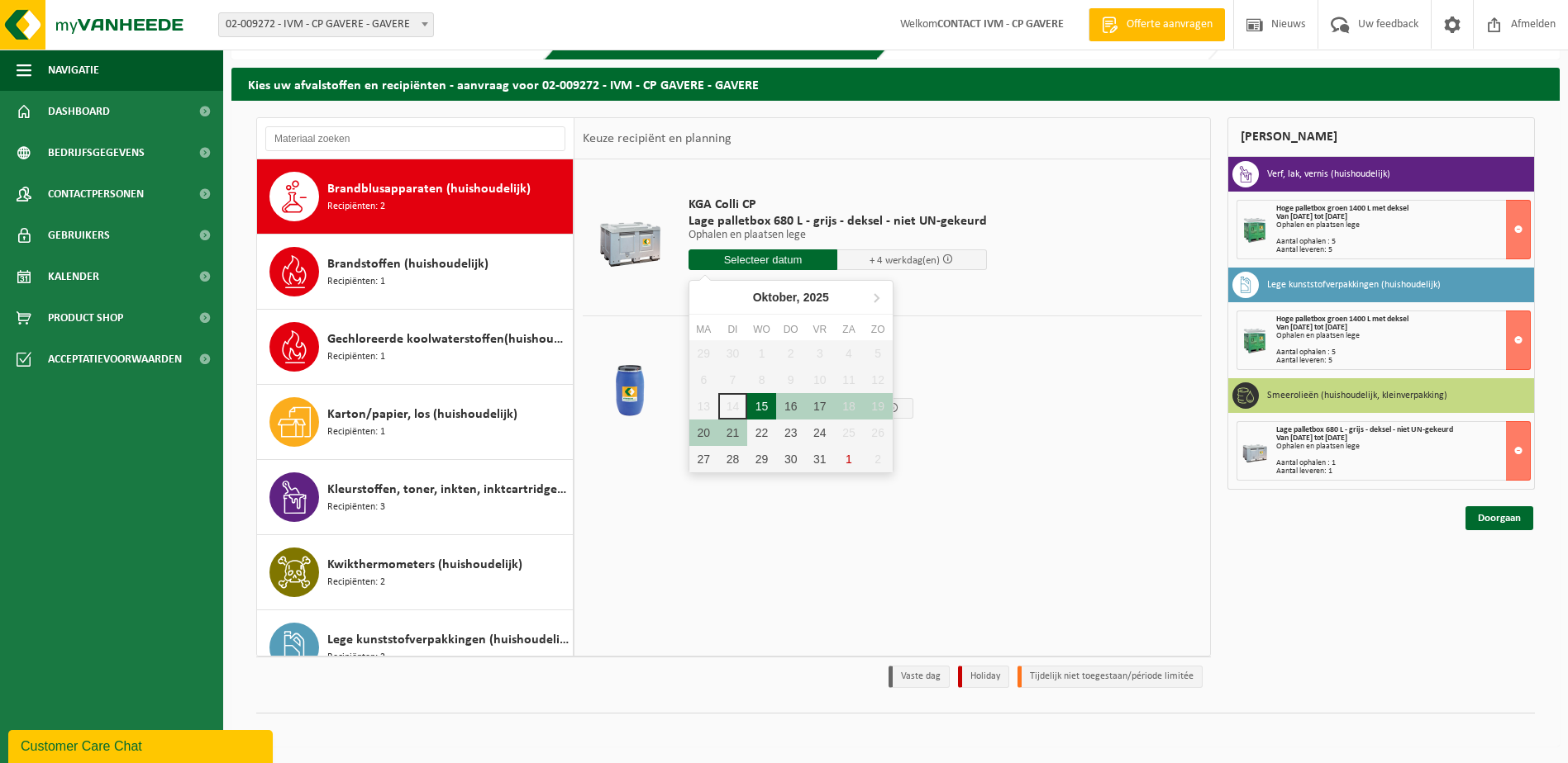
click at [759, 409] on div "15" at bounding box center [762, 406] width 29 height 27
type input "Van 2025-10-15"
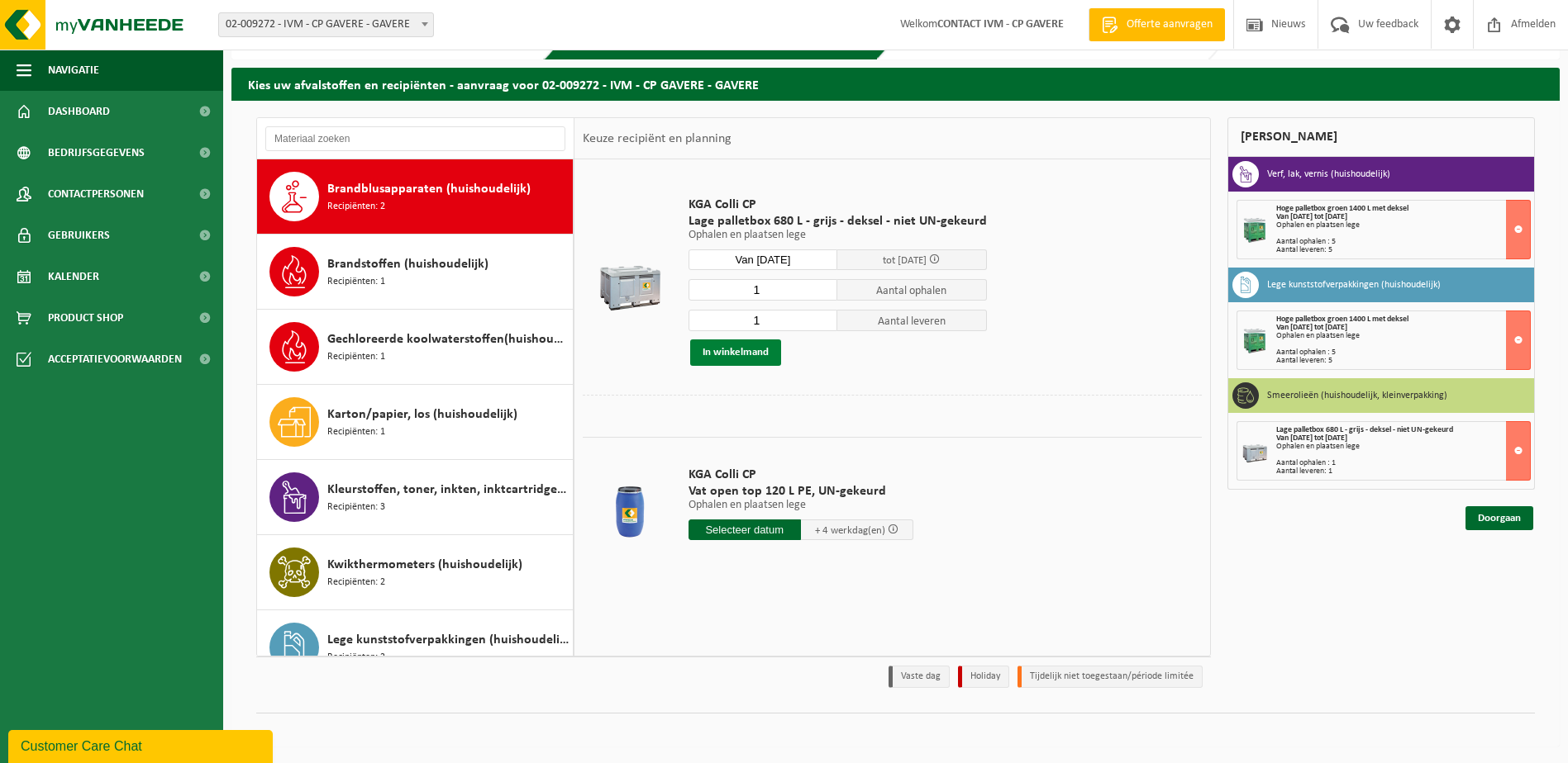
click at [745, 358] on button "In winkelmand" at bounding box center [735, 352] width 91 height 27
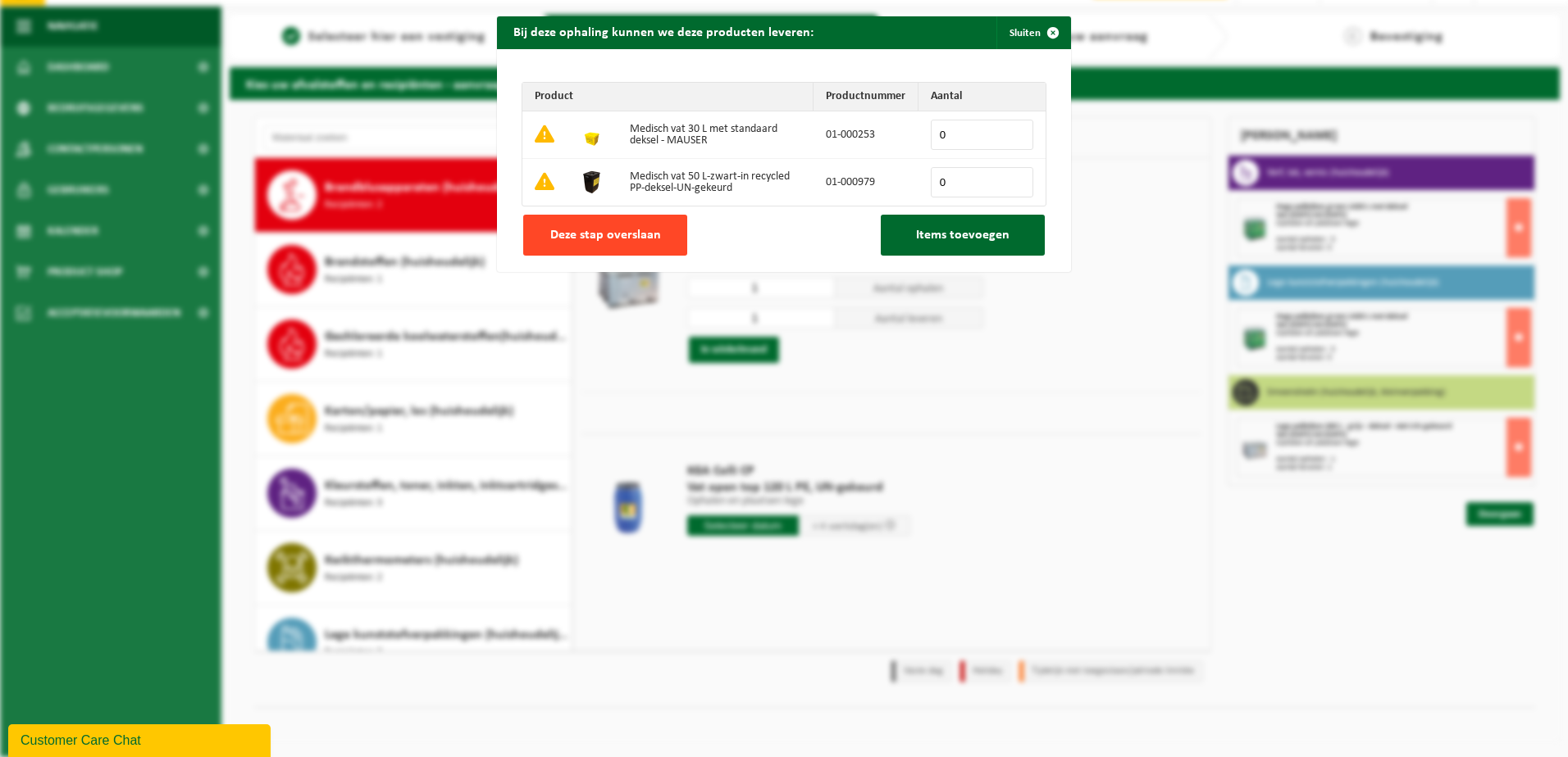
click at [605, 248] on button "Deze stap overslaan" at bounding box center [604, 235] width 164 height 41
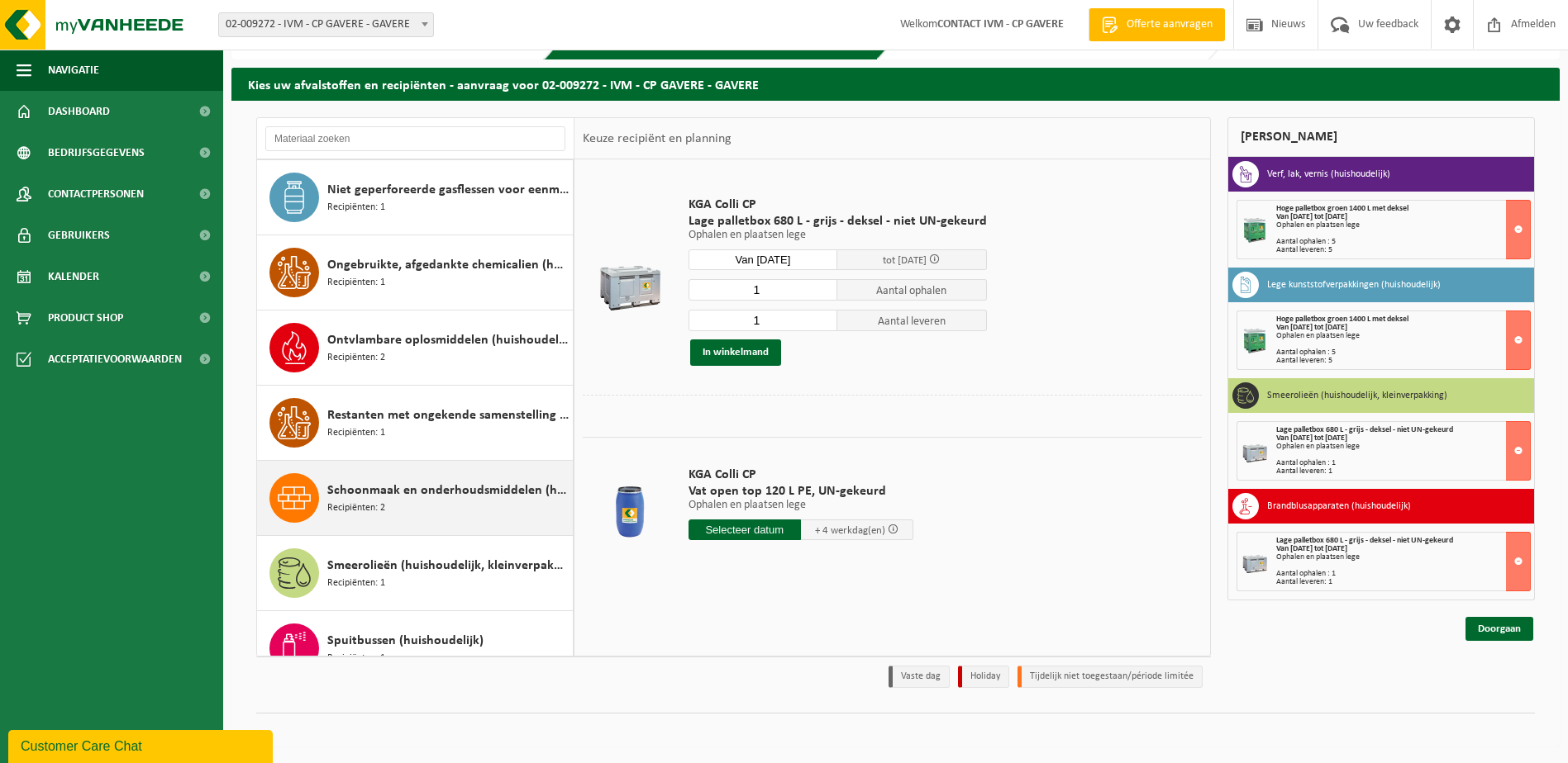
scroll to position [1044, 0]
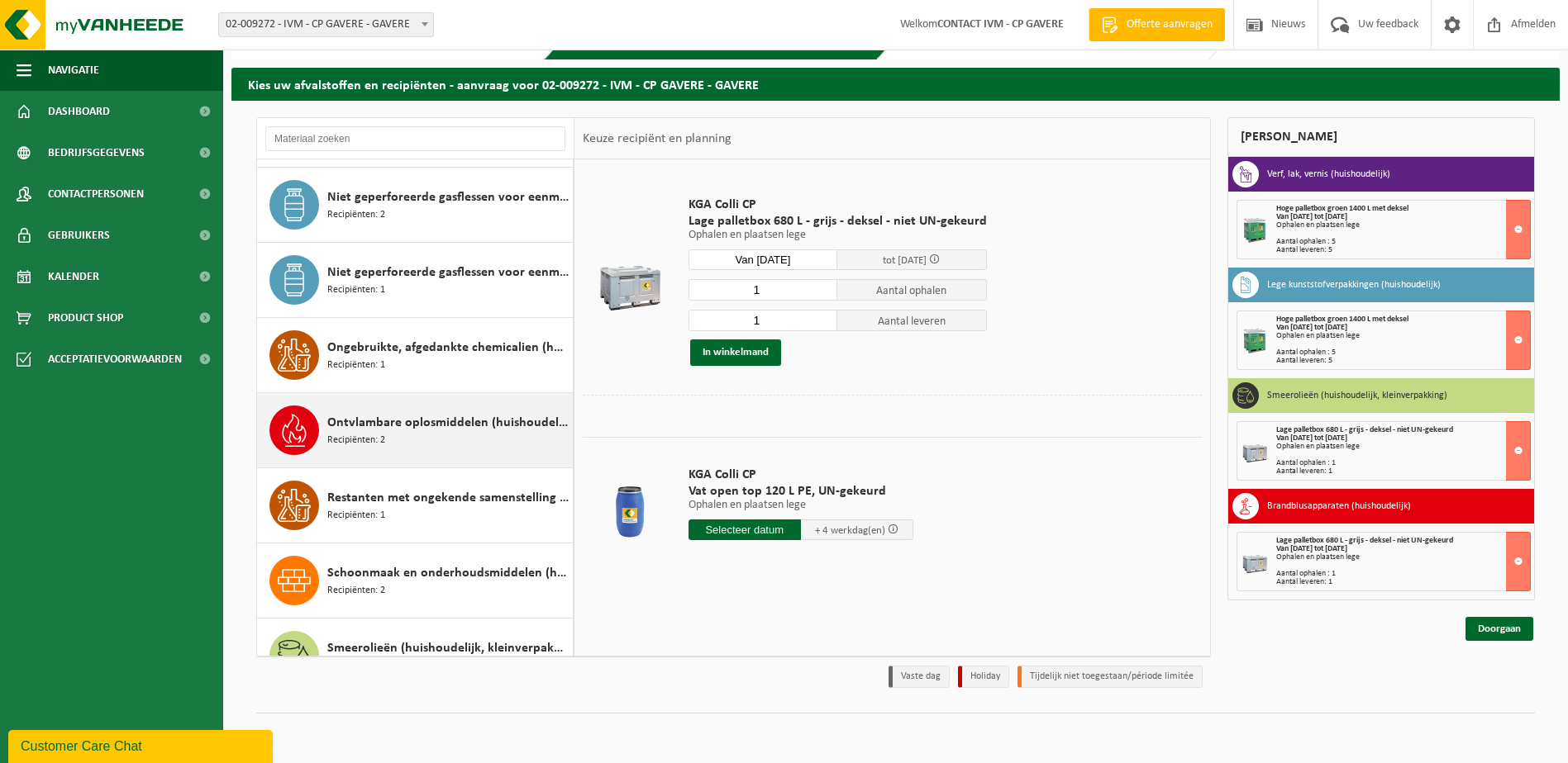
click at [400, 422] on span "Ontvlambare oplosmiddelen (huishoudelijk)" at bounding box center [448, 423] width 241 height 20
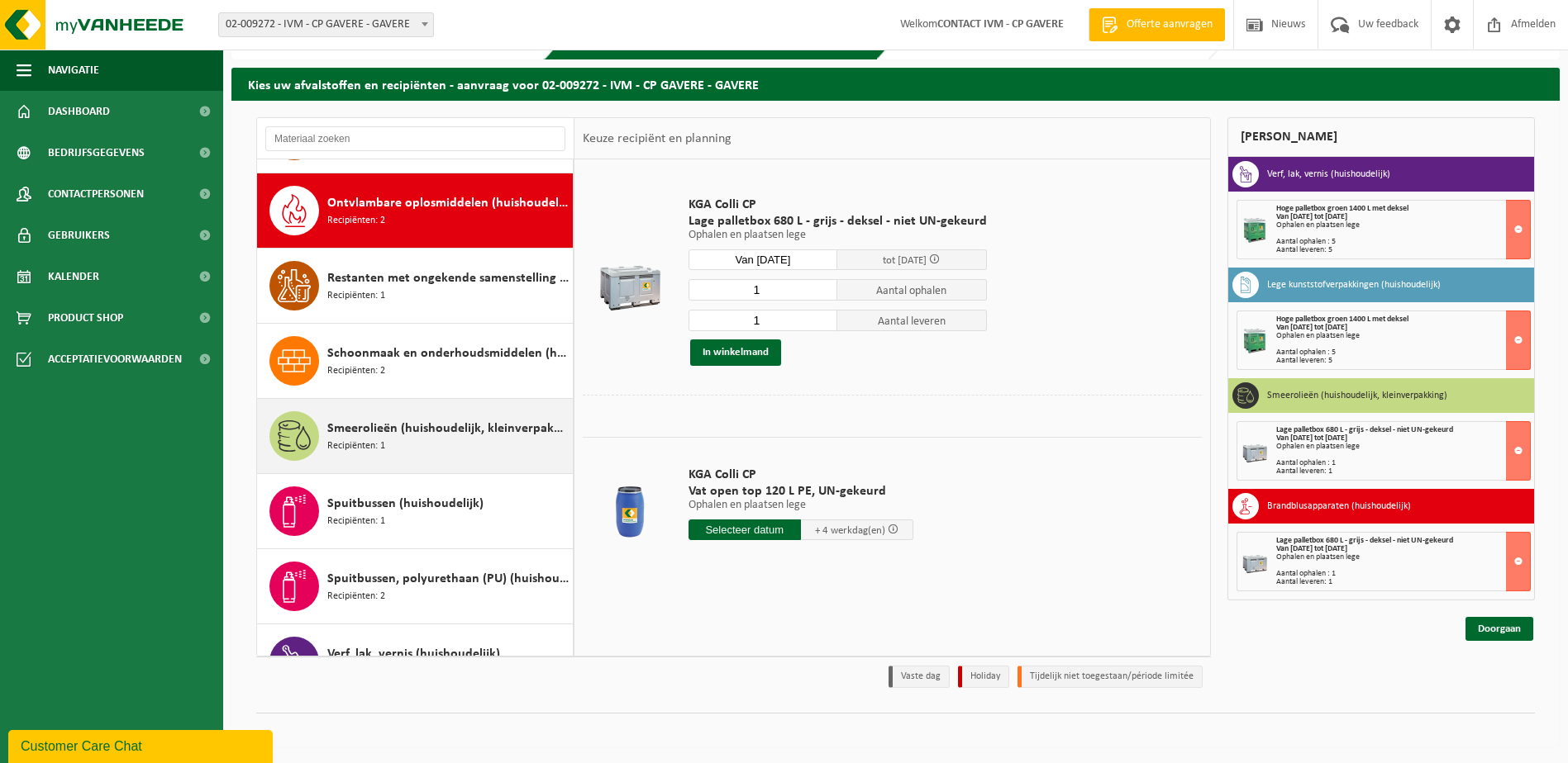
scroll to position [1278, 0]
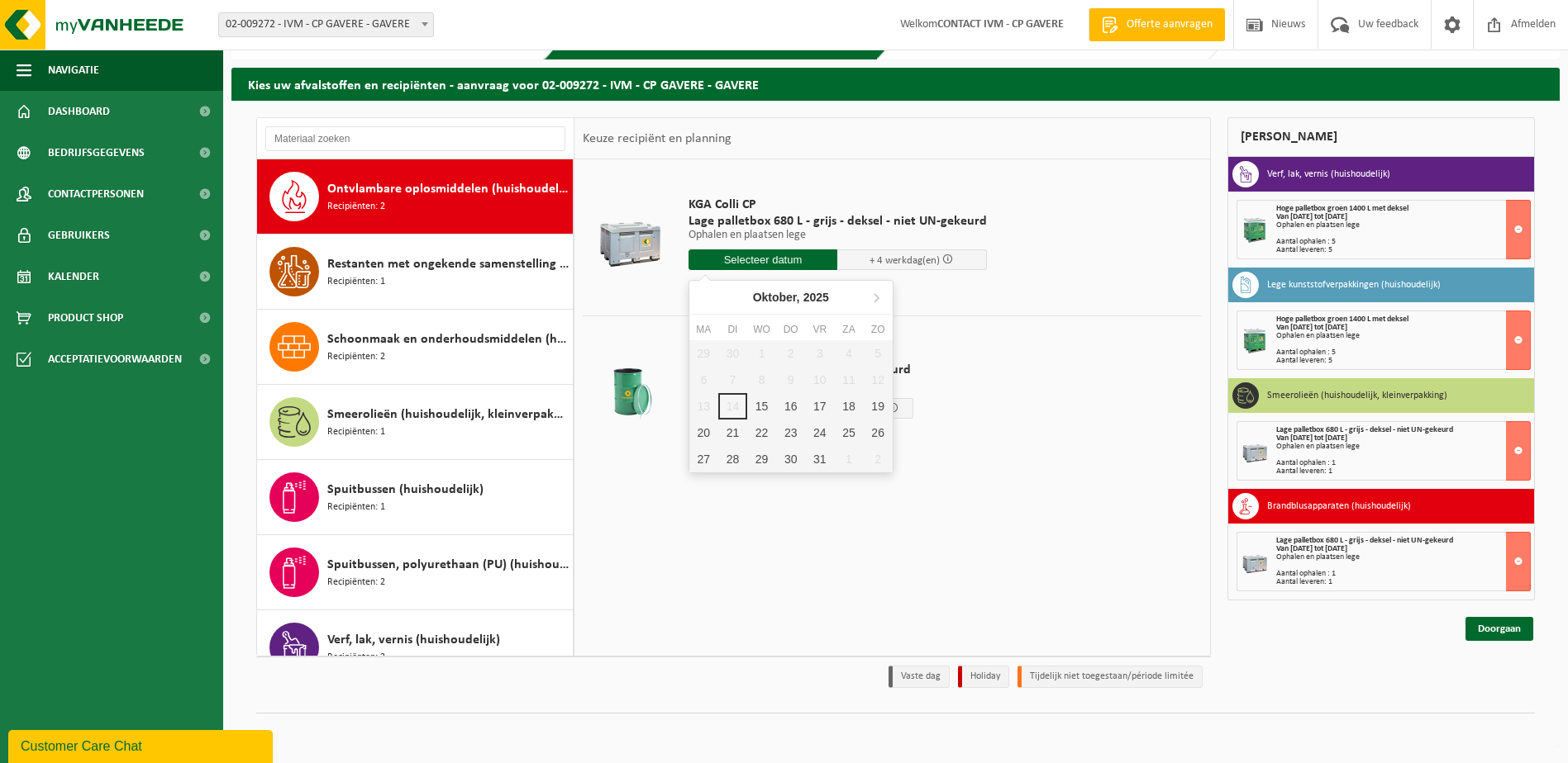
click at [748, 262] on input "text" at bounding box center [763, 260] width 150 height 21
click at [756, 409] on div "15" at bounding box center [762, 406] width 29 height 27
type input "Van 2025-10-15"
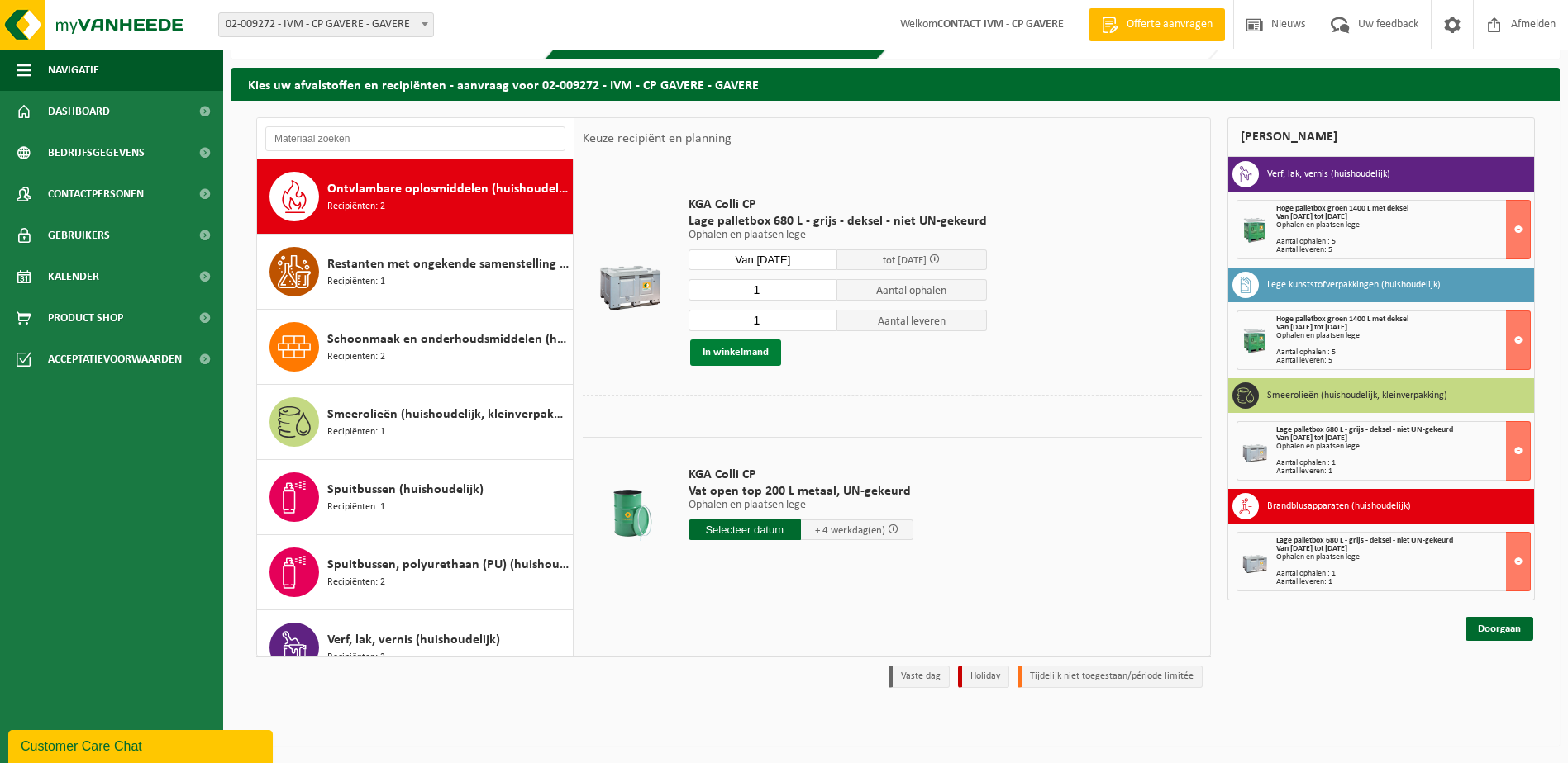
click at [738, 356] on button "In winkelmand" at bounding box center [735, 352] width 91 height 27
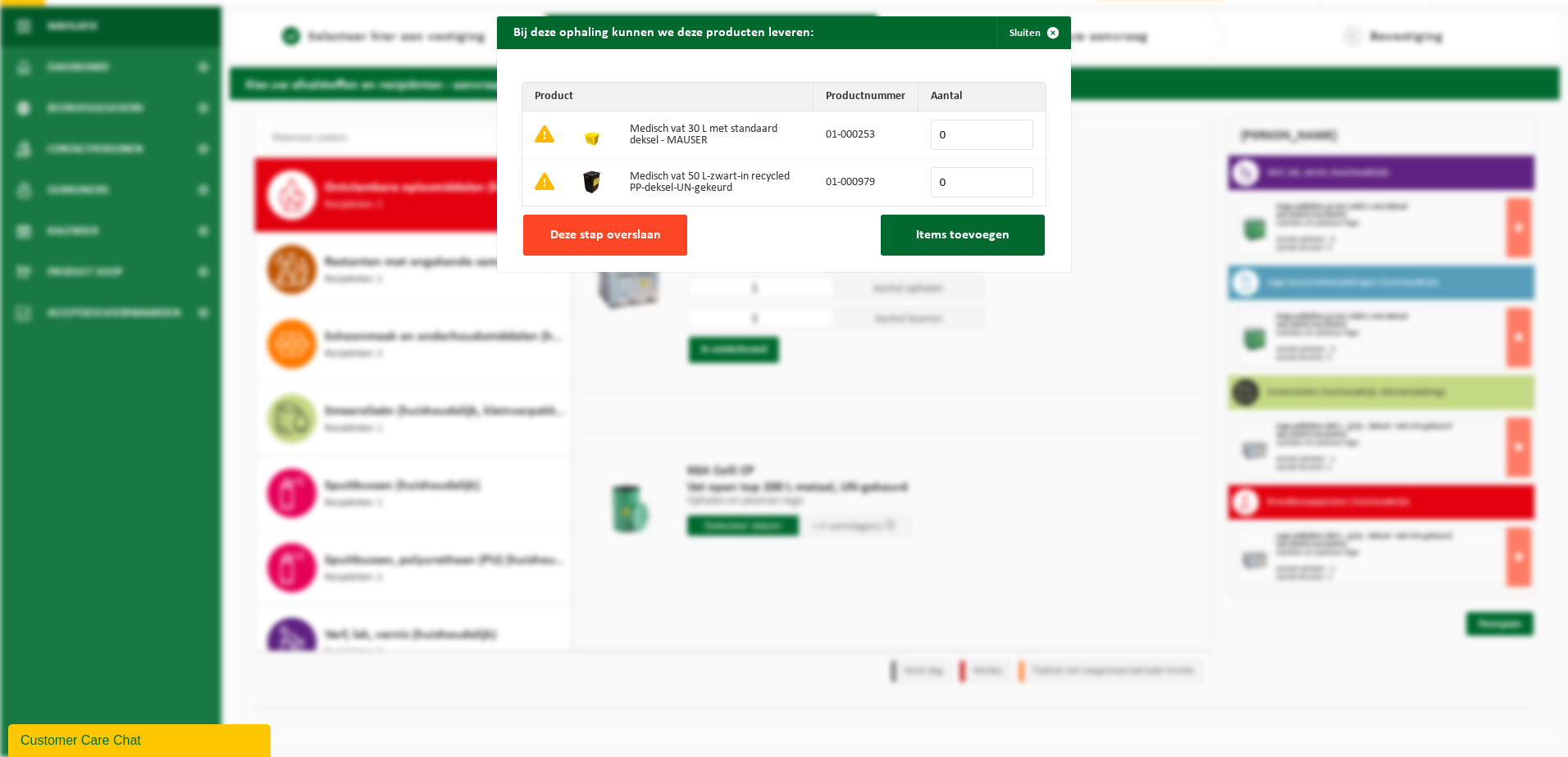
click at [578, 233] on span "Deze stap overslaan" at bounding box center [605, 234] width 110 height 13
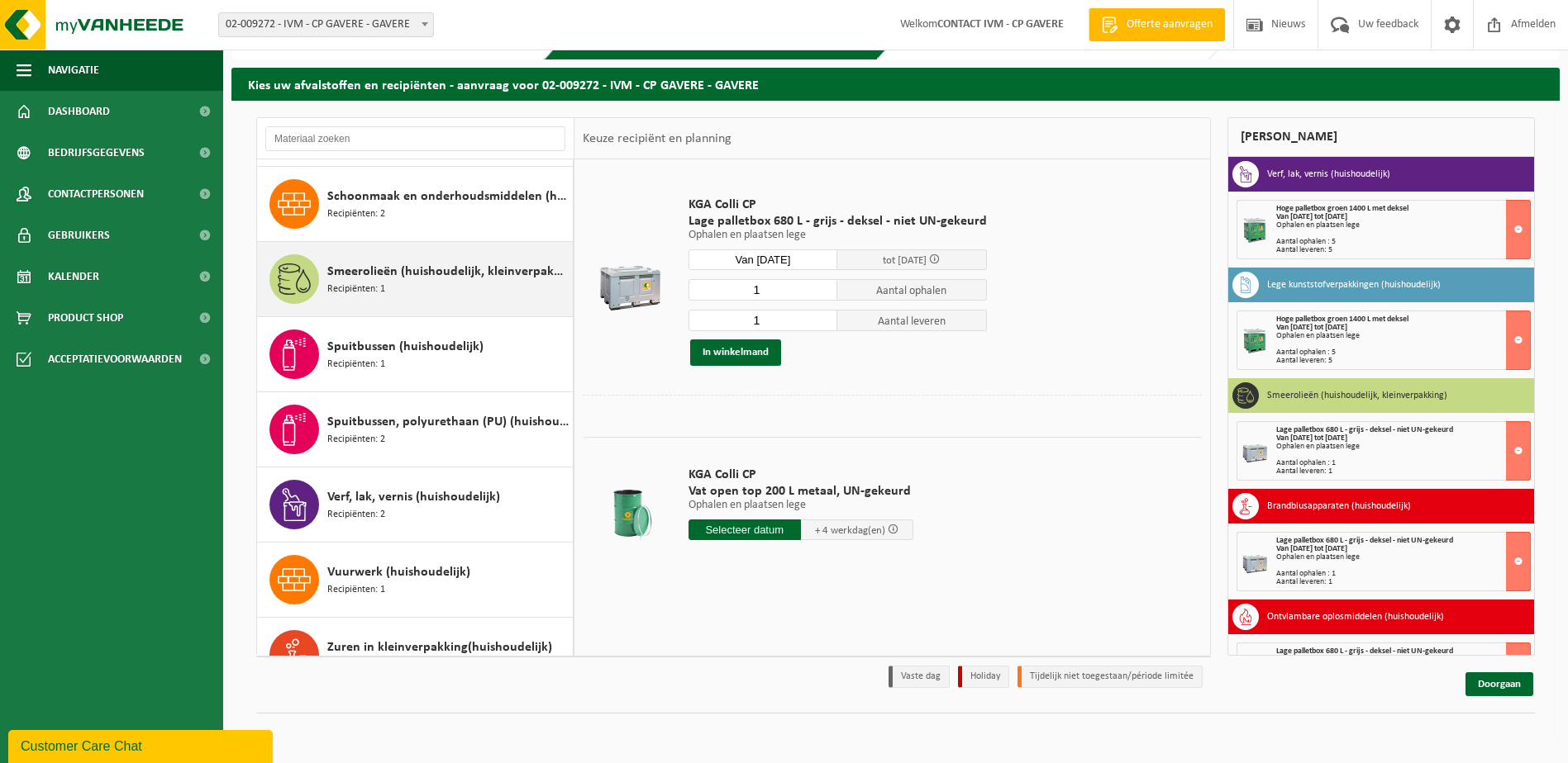
scroll to position [1443, 0]
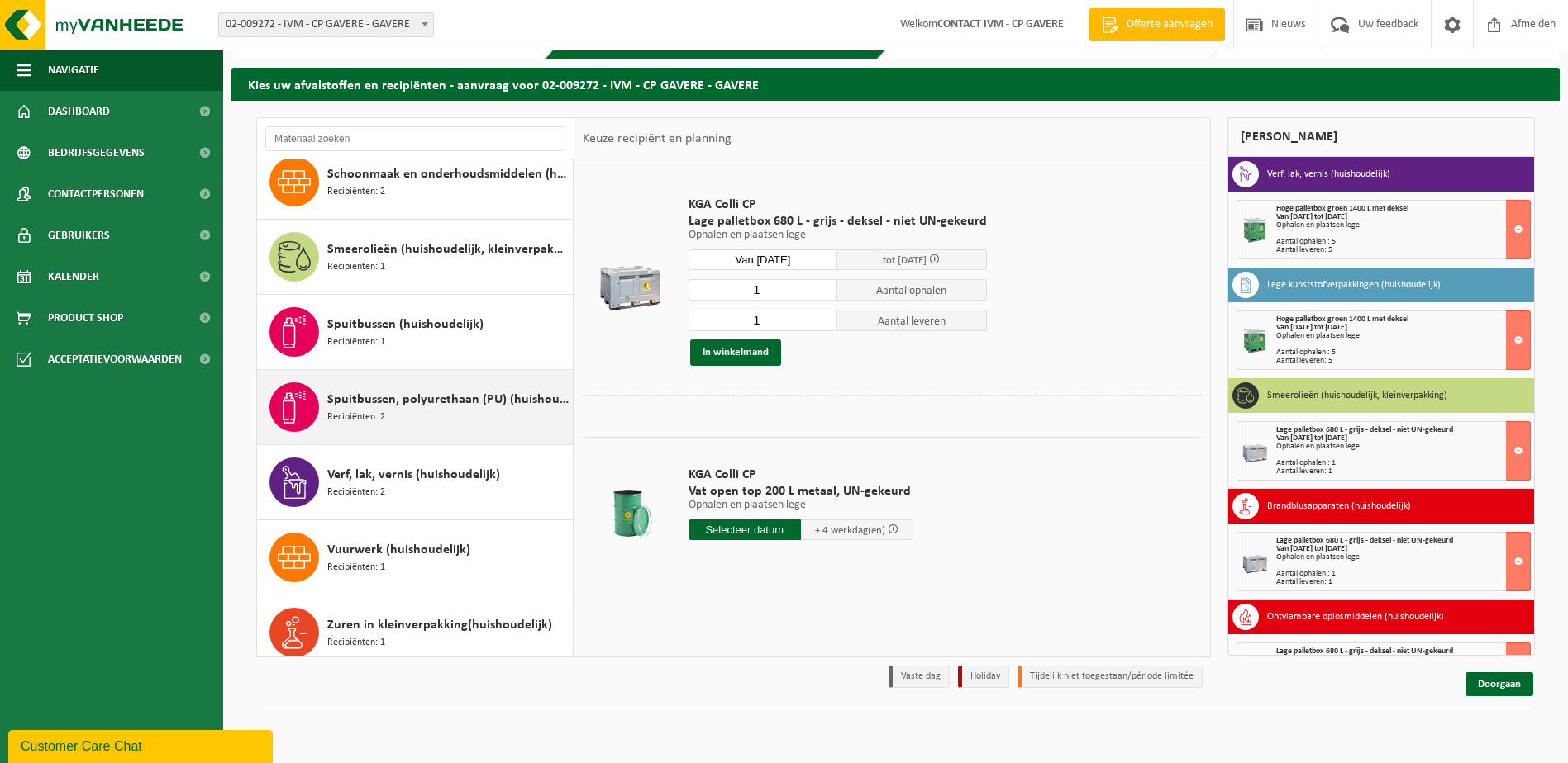
click at [368, 406] on span "Spuitbussen, polyurethaan (PU) (huishoudelijk)" at bounding box center [448, 399] width 241 height 20
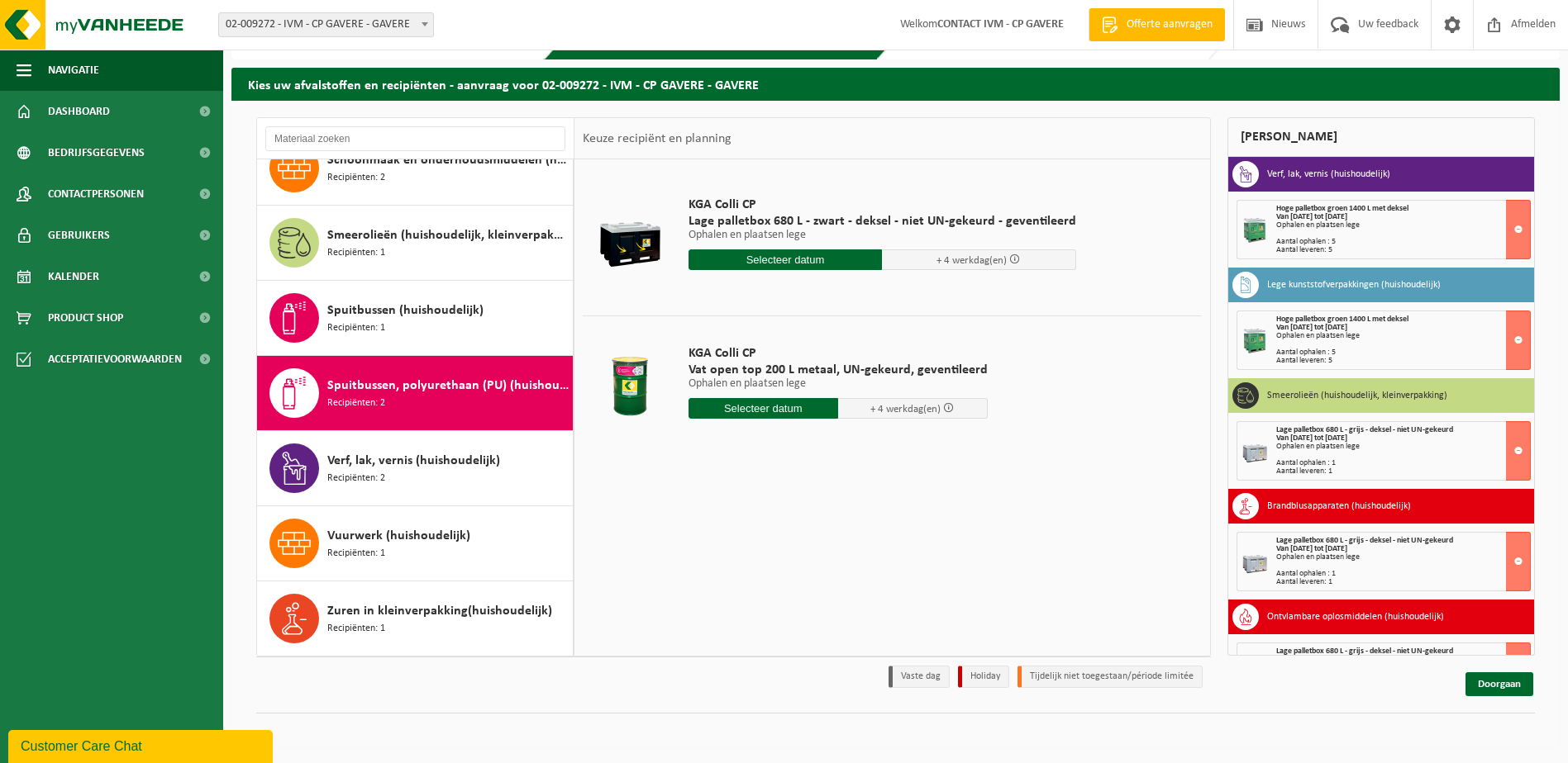
click at [763, 263] on input "text" at bounding box center [786, 260] width 194 height 21
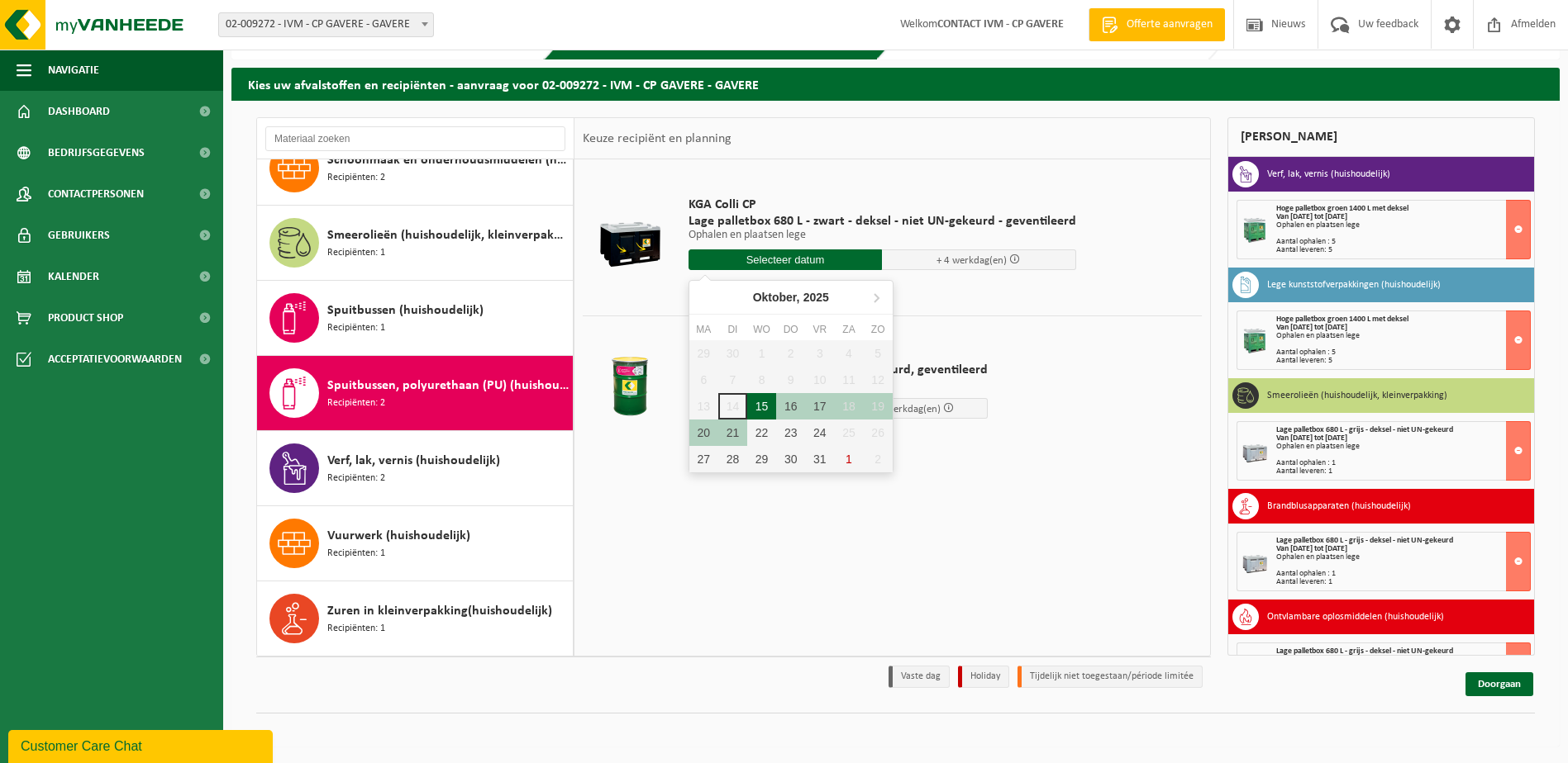
click at [758, 406] on div "15" at bounding box center [762, 406] width 29 height 27
type input "Van 2025-10-15"
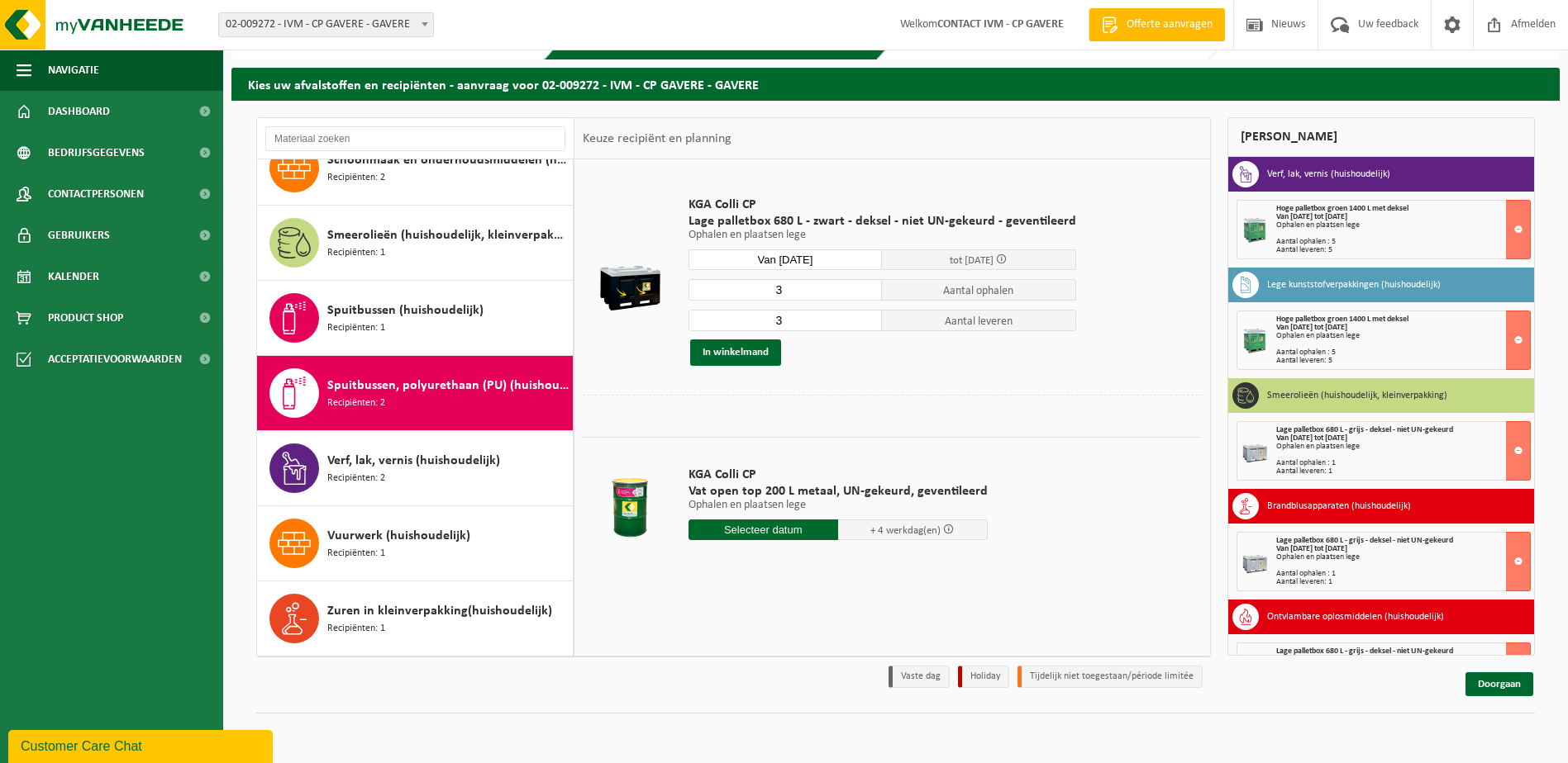
click at [804, 296] on input "3" at bounding box center [786, 289] width 194 height 21
click at [868, 294] on input "2" at bounding box center [786, 289] width 194 height 21
type input "1"
click at [868, 294] on input "1" at bounding box center [786, 289] width 194 height 21
click at [825, 320] on input "3" at bounding box center [786, 320] width 194 height 21
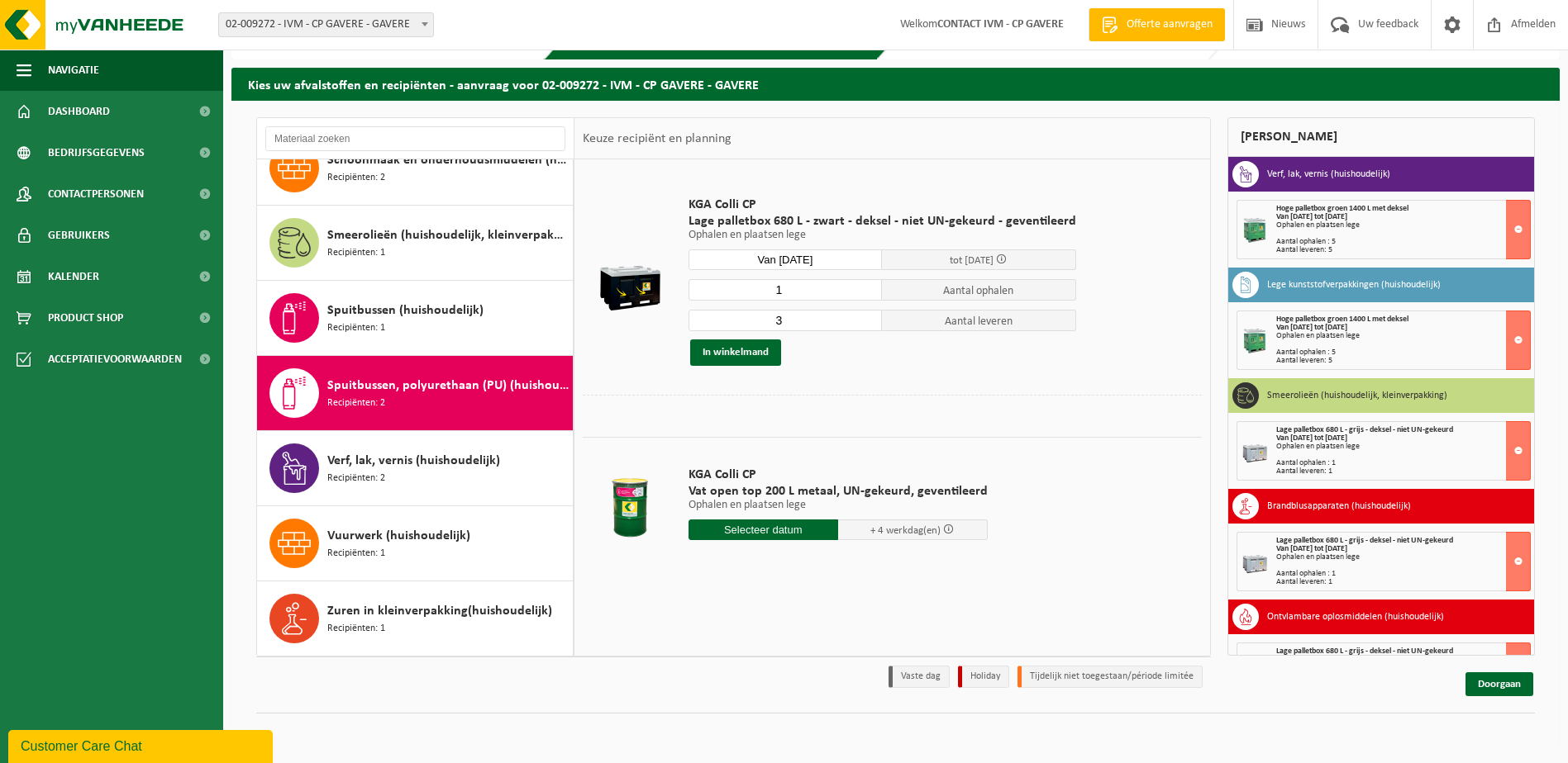
click at [868, 328] on input "3" at bounding box center [786, 320] width 194 height 21
click at [863, 328] on input "3" at bounding box center [786, 320] width 194 height 21
click at [863, 327] on input "2" at bounding box center [786, 320] width 194 height 21
type input "1"
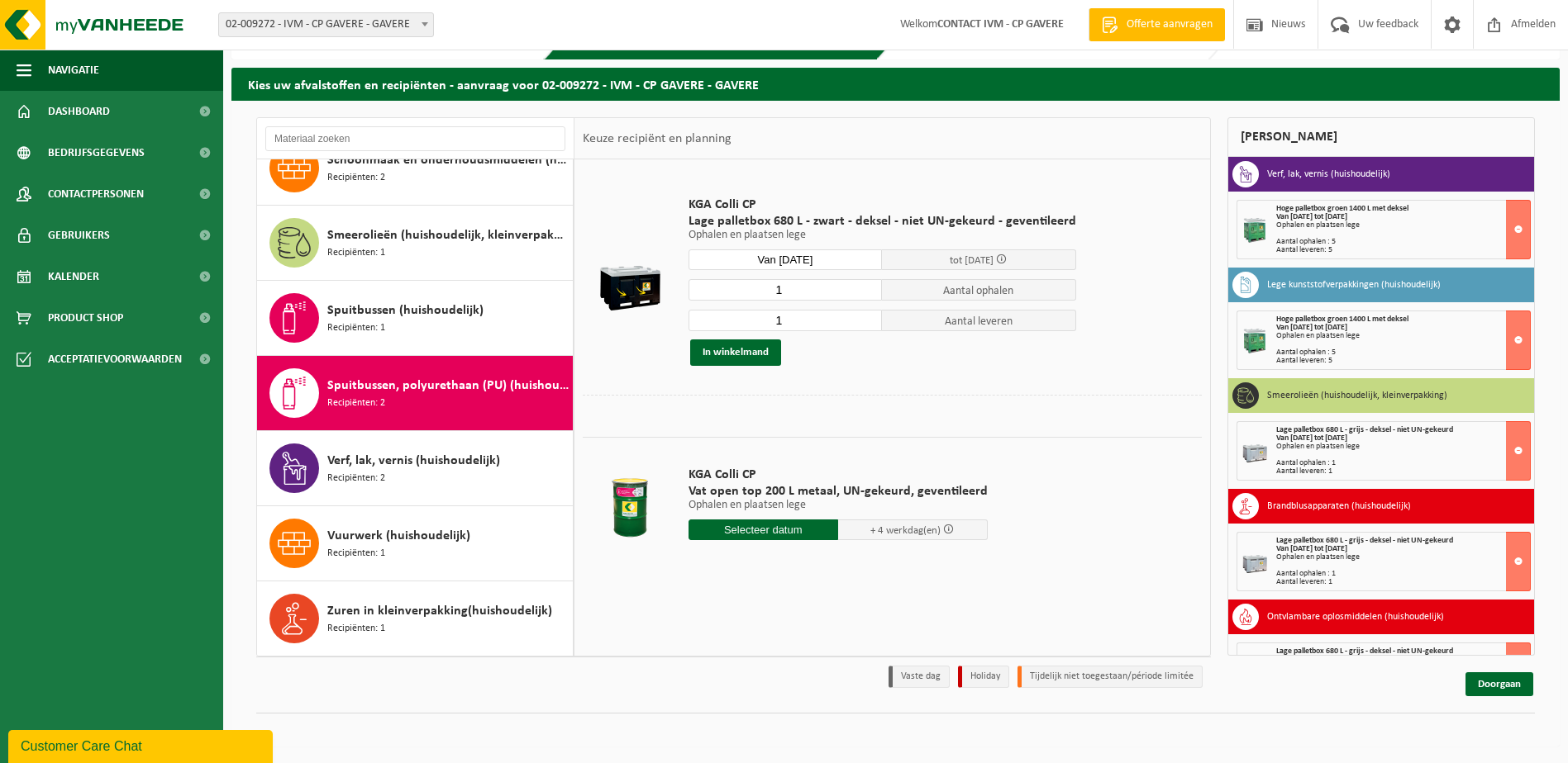
click at [863, 327] on input "1" at bounding box center [786, 320] width 194 height 21
click at [745, 358] on button "In winkelmand" at bounding box center [735, 352] width 91 height 27
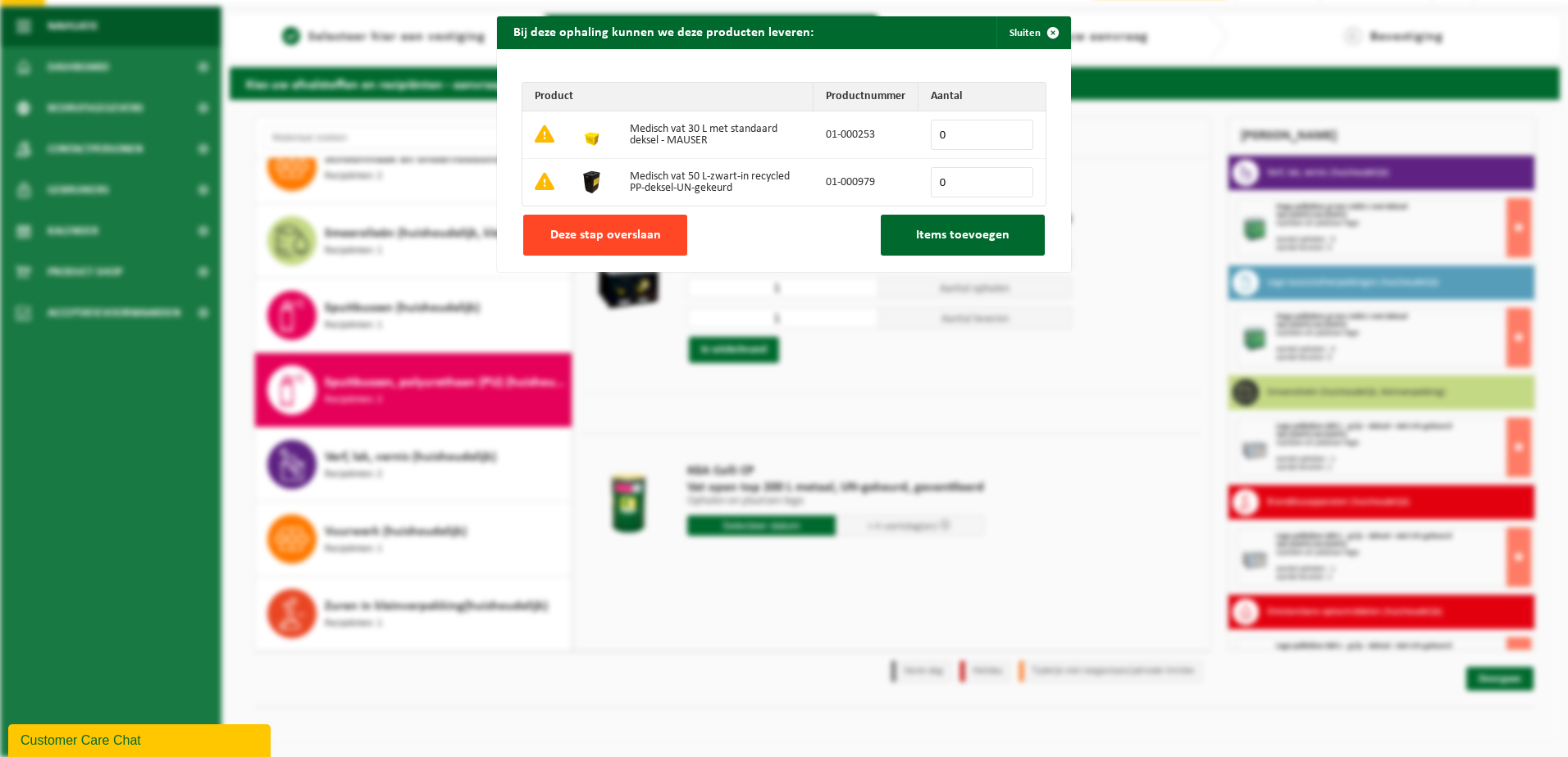
click at [564, 246] on button "Deze stap overslaan" at bounding box center [604, 235] width 164 height 41
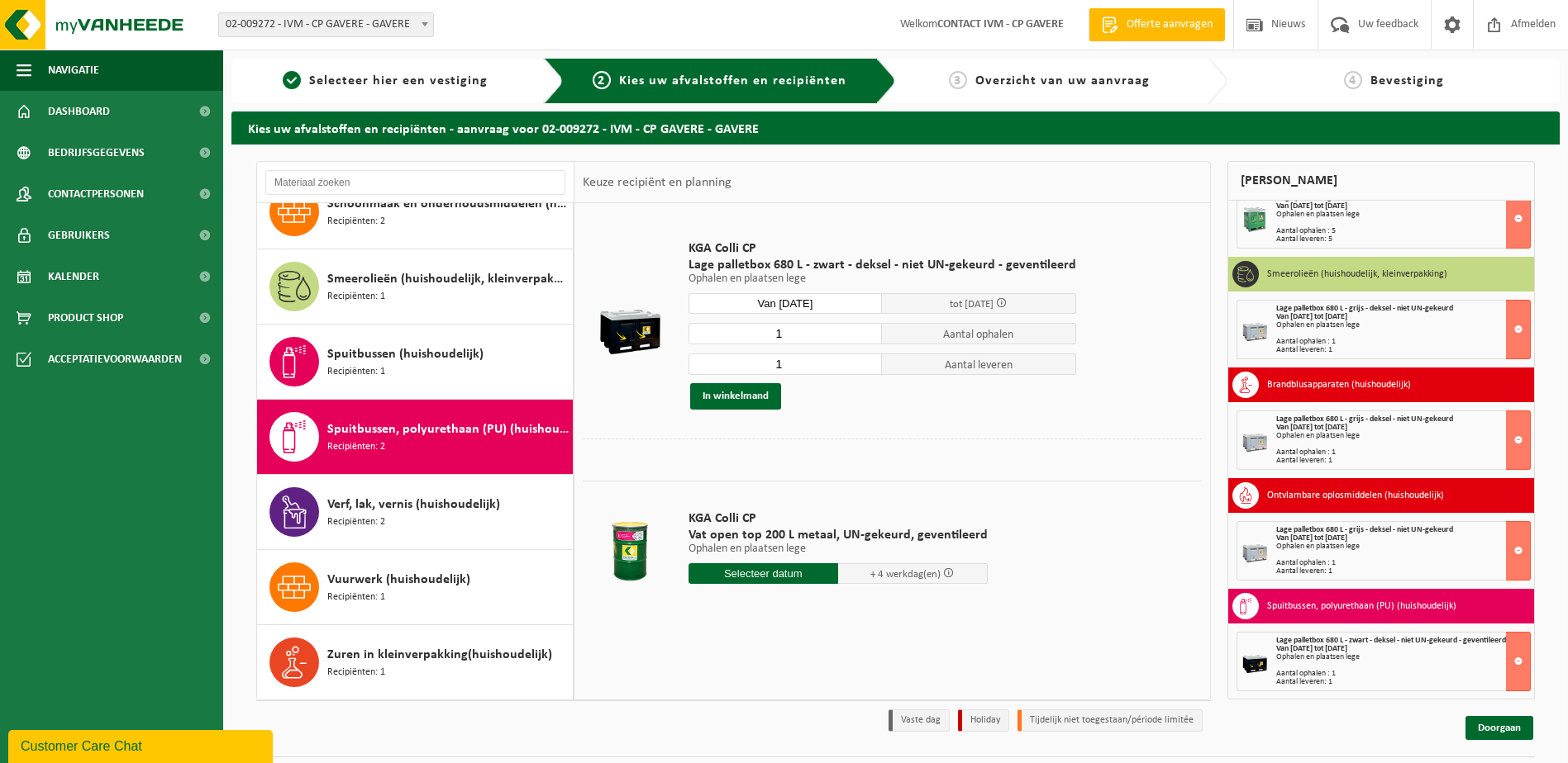
scroll to position [166, 0]
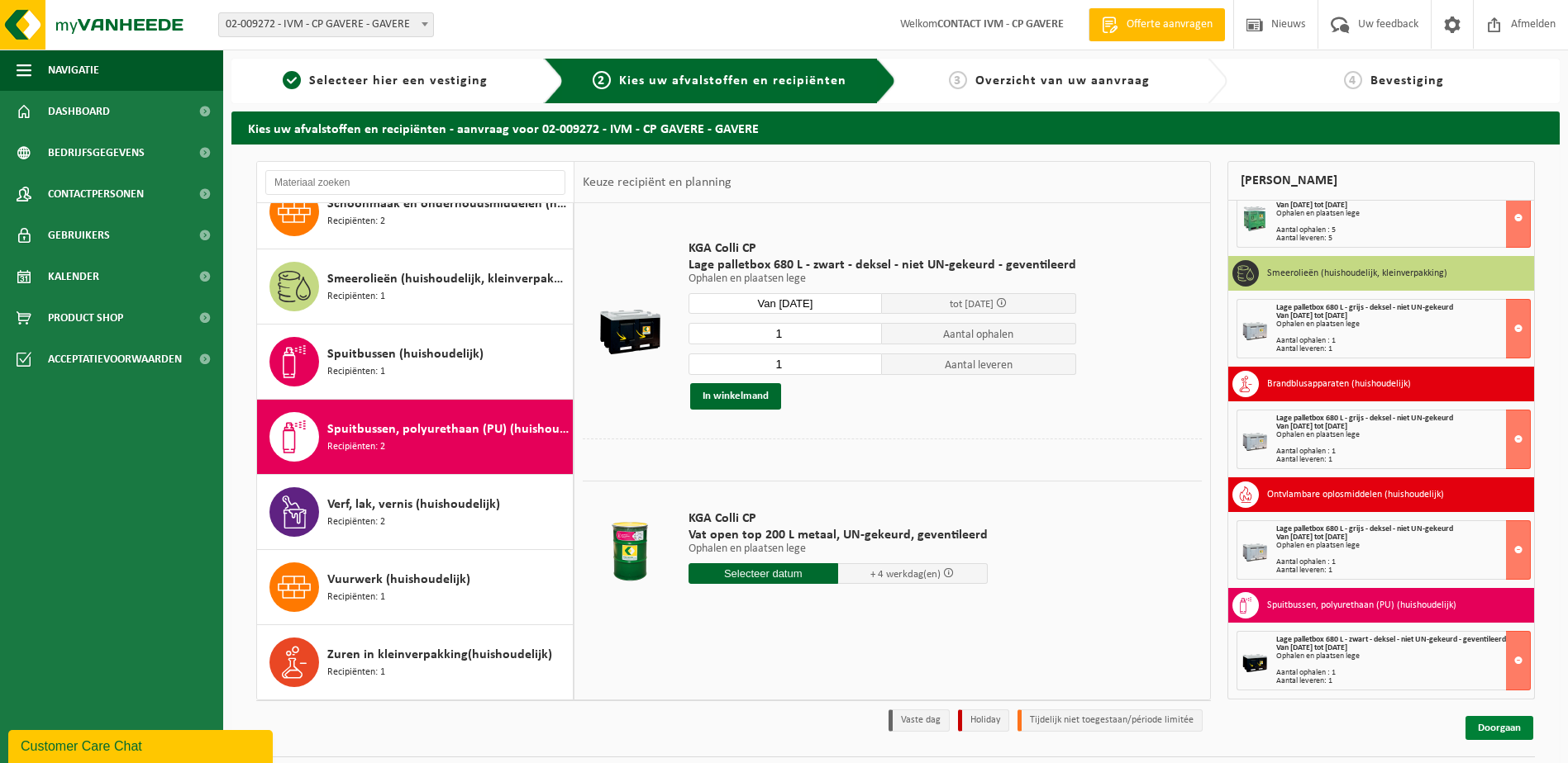
click at [1492, 729] on link "Doorgaan" at bounding box center [1499, 728] width 68 height 24
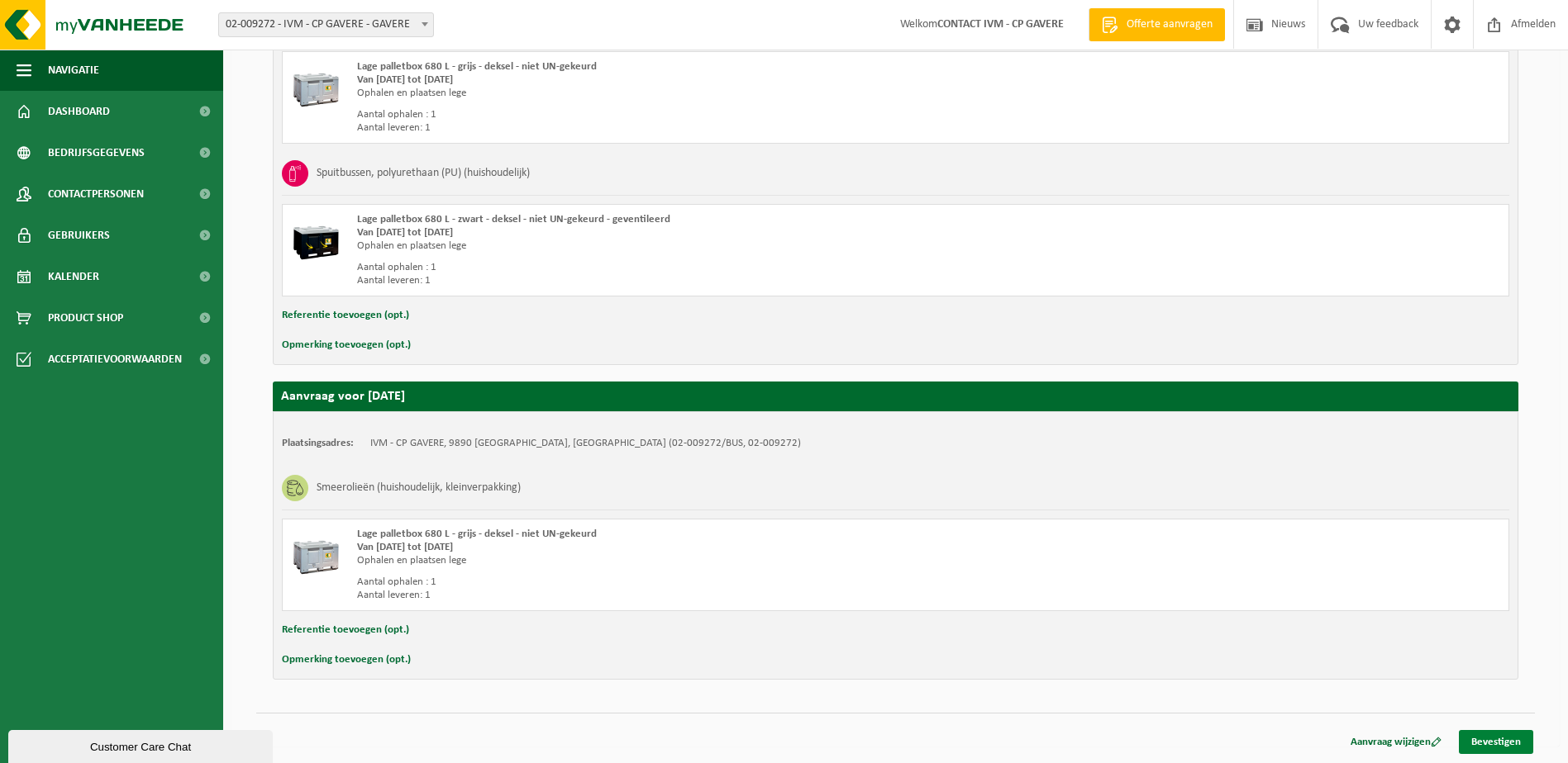
click at [1490, 746] on link "Bevestigen" at bounding box center [1496, 742] width 74 height 24
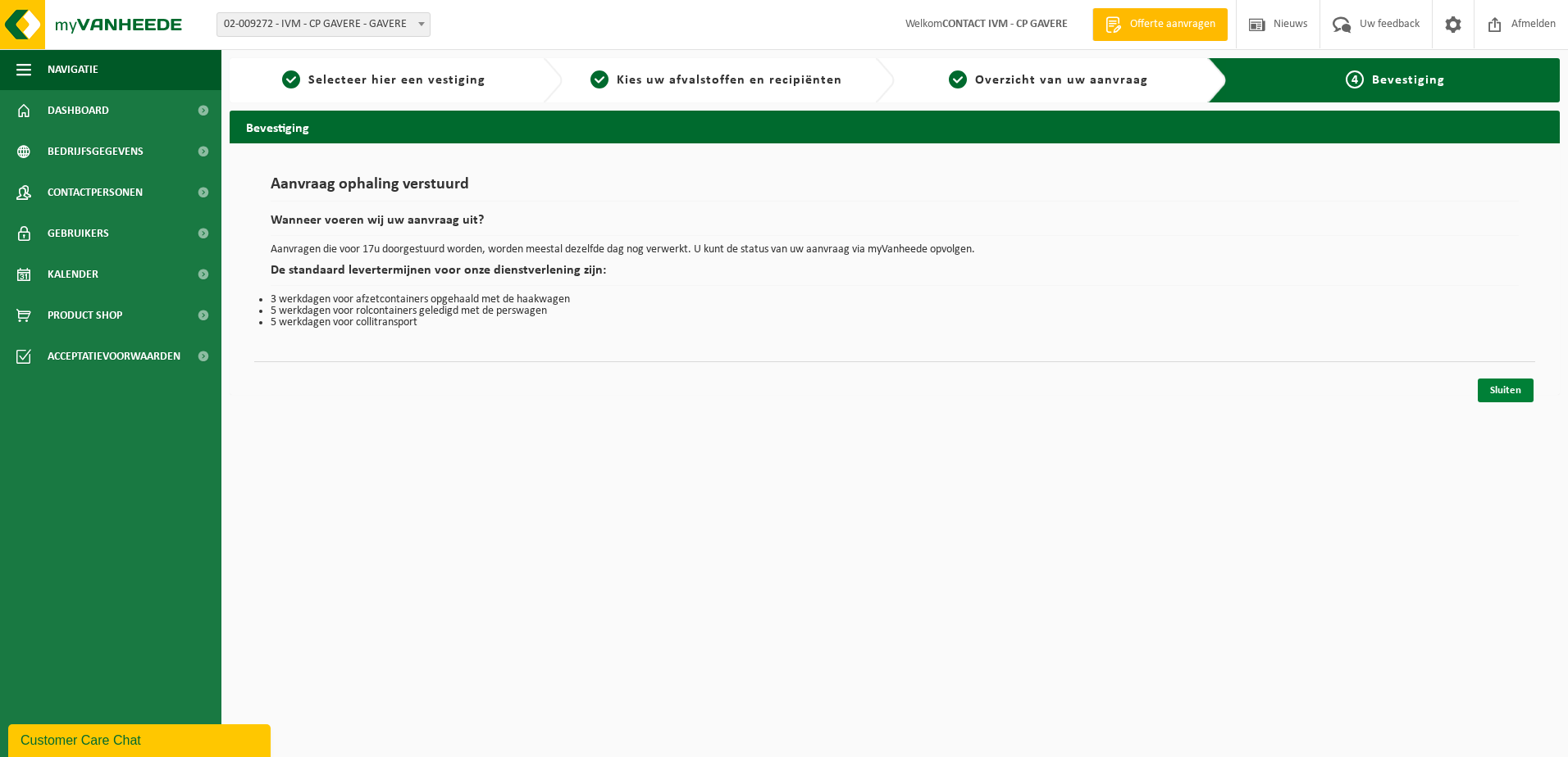
click at [1504, 395] on link "Sluiten" at bounding box center [1505, 390] width 56 height 24
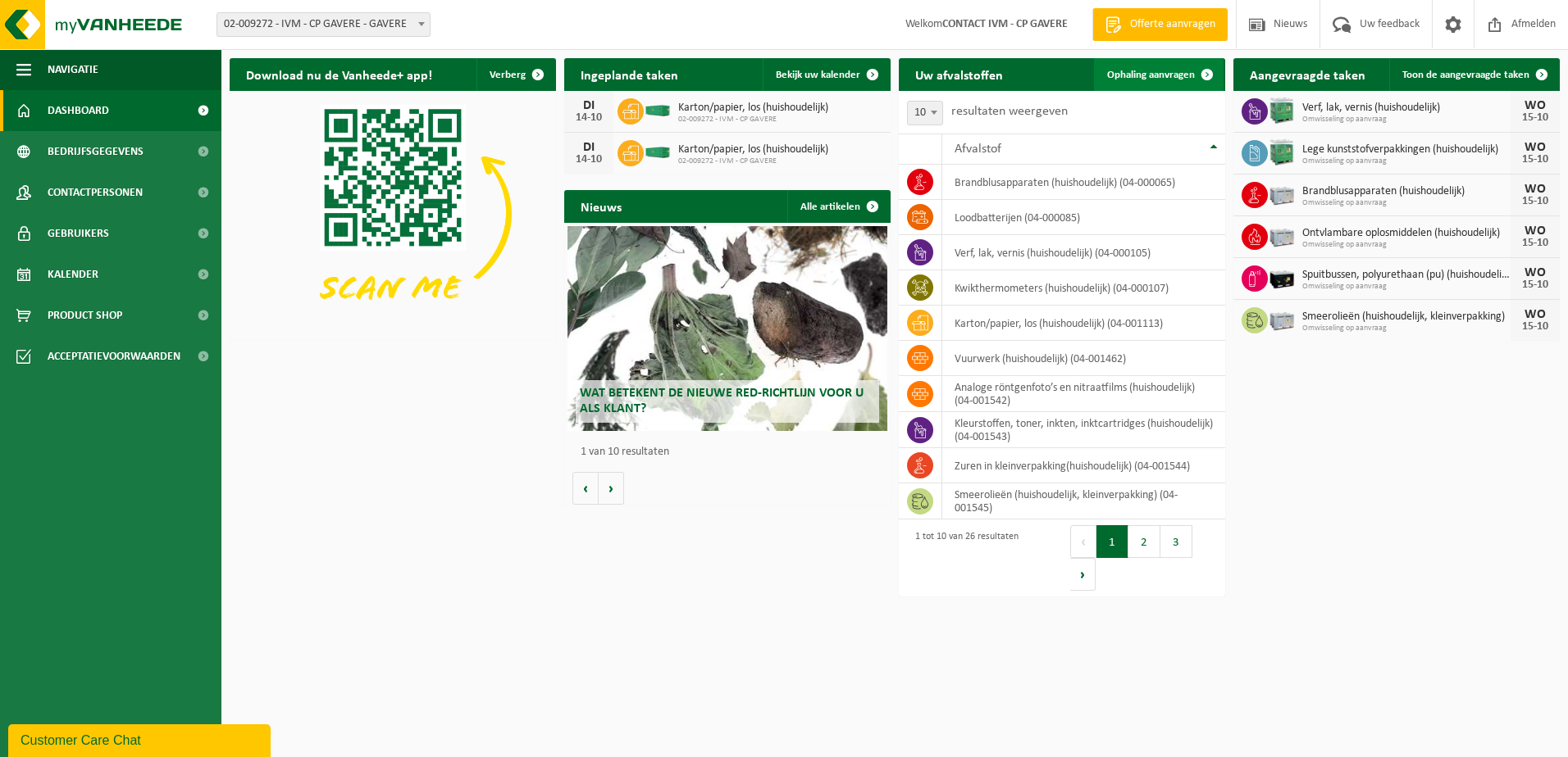
click at [1153, 73] on span "Ophaling aanvragen" at bounding box center [1150, 75] width 87 height 11
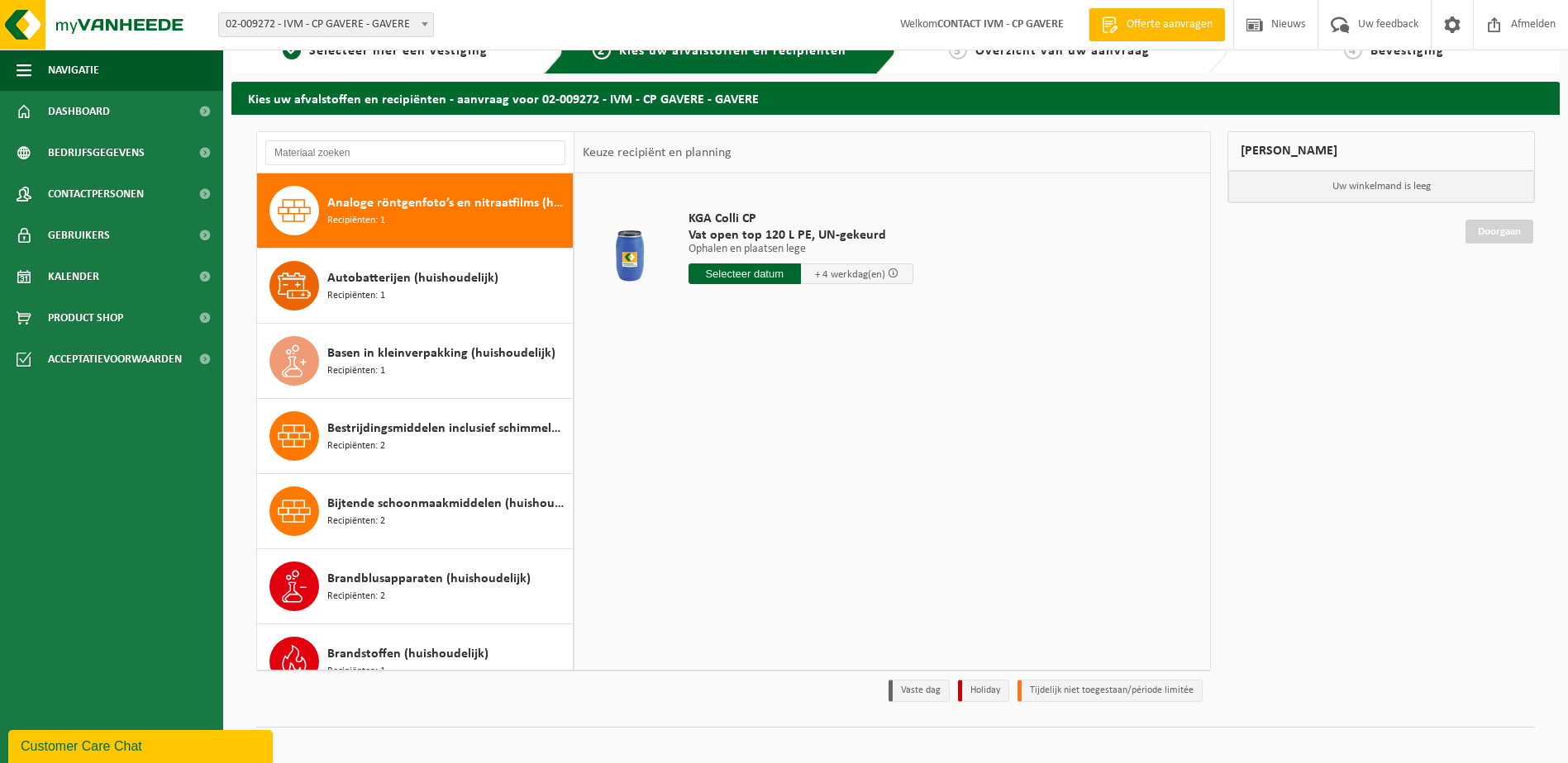
scroll to position [44, 0]
